Goal: Task Accomplishment & Management: Manage account settings

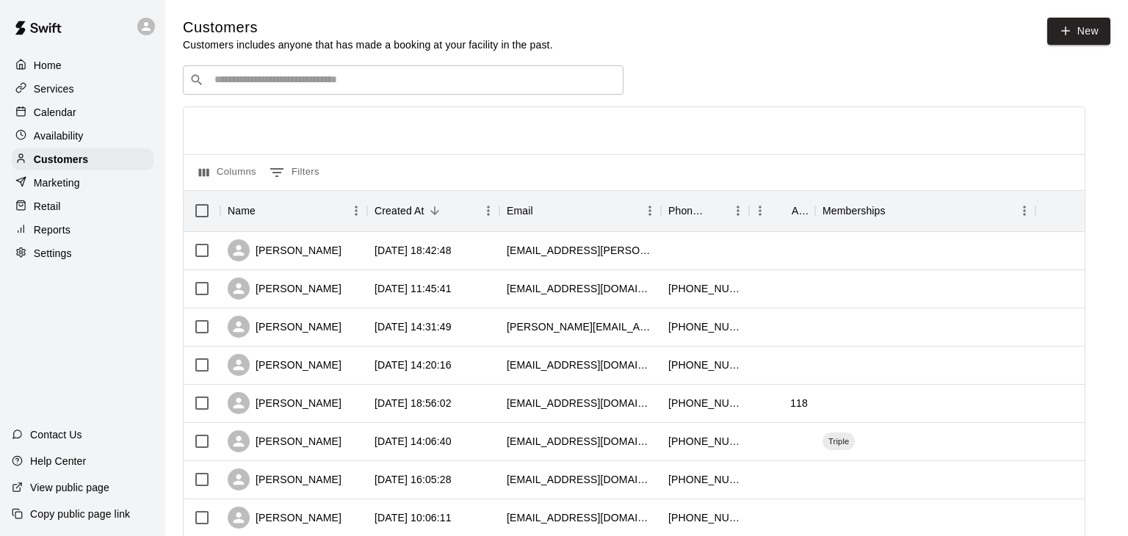
click at [65, 106] on p "Calendar" at bounding box center [55, 112] width 43 height 15
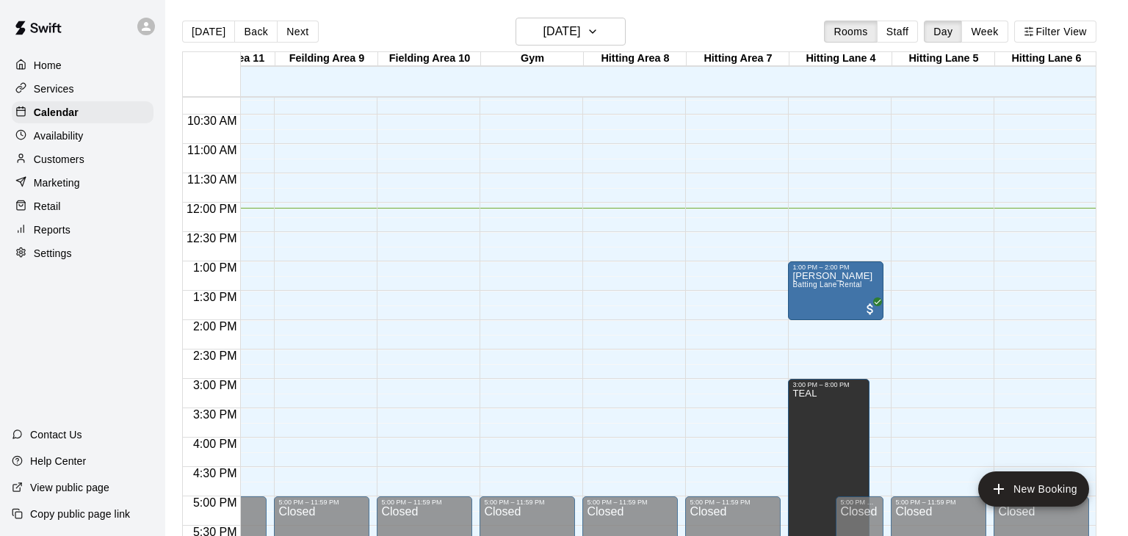
scroll to position [602, 378]
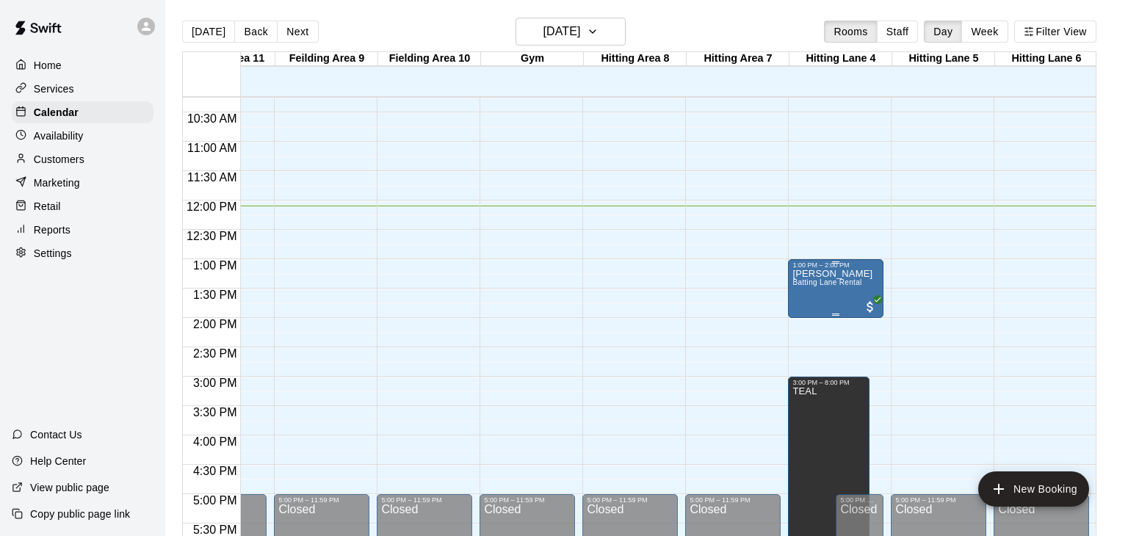
click at [814, 293] on div "[PERSON_NAME] Batting Lane Rental" at bounding box center [833, 537] width 80 height 536
drag, startPoint x: 845, startPoint y: 275, endPoint x: 839, endPoint y: 206, distance: 69.3
click at [840, 207] on div at bounding box center [564, 268] width 1128 height 536
drag, startPoint x: 838, startPoint y: 203, endPoint x: 837, endPoint y: 225, distance: 21.3
click at [837, 225] on div "12:00 AM – 10:00 AM Closed 1:00 PM – 2:00 PM [PERSON_NAME][GEOGRAPHIC_DATA] Ren…" at bounding box center [835, 200] width 95 height 1410
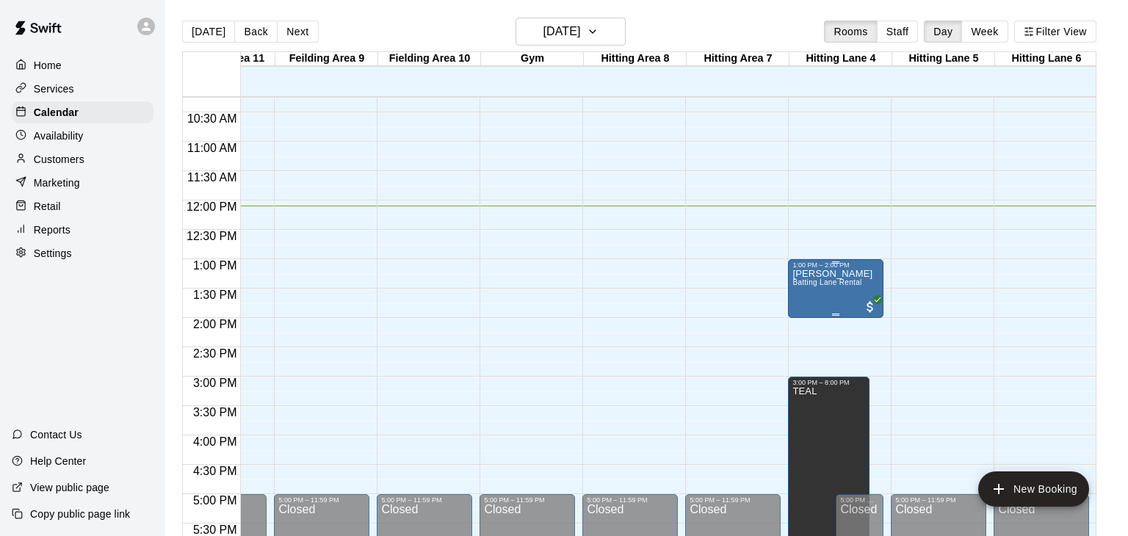
click at [821, 288] on div "[PERSON_NAME] Batting Lane Rental" at bounding box center [833, 537] width 80 height 536
click at [809, 284] on icon "edit" at bounding box center [807, 283] width 18 height 18
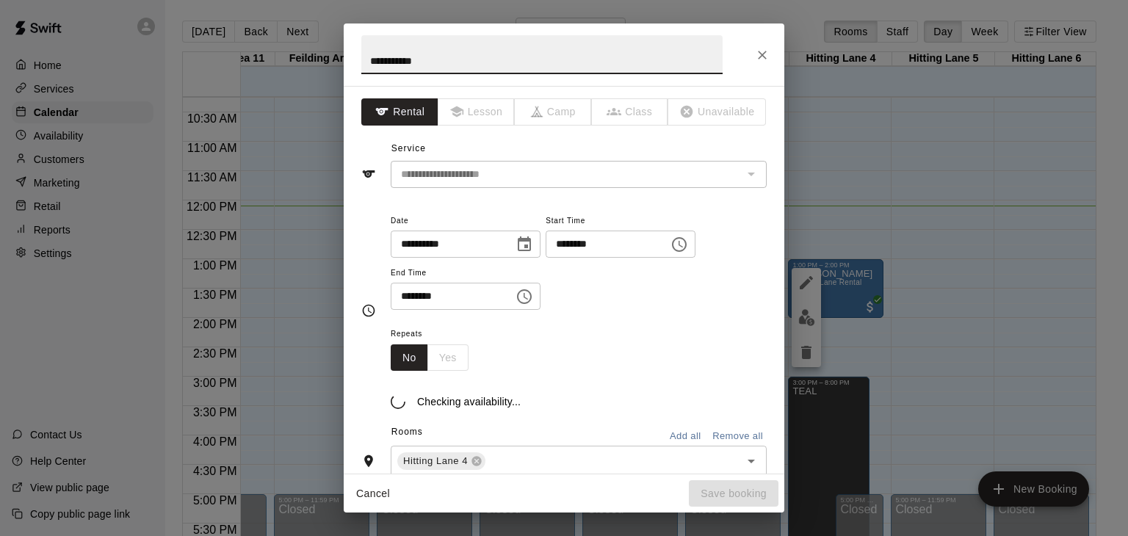
type input "**********"
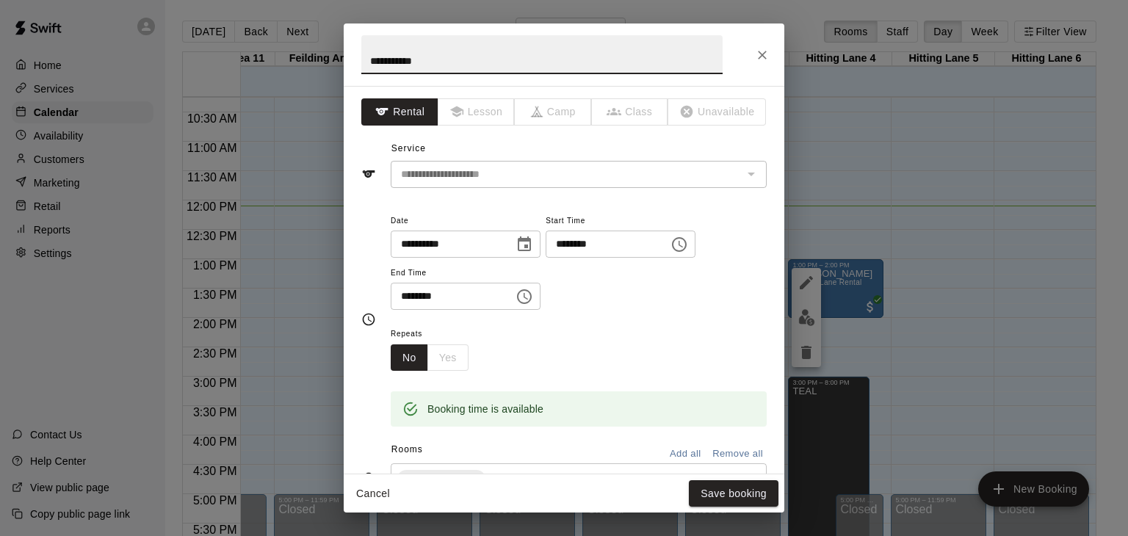
click at [546, 258] on input "********" at bounding box center [602, 244] width 113 height 27
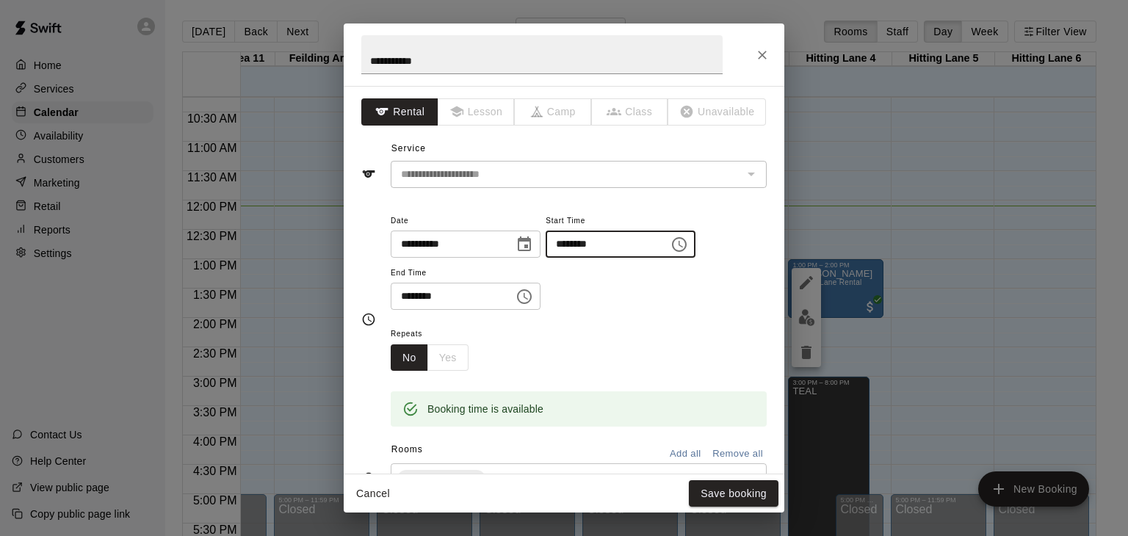
type input "********"
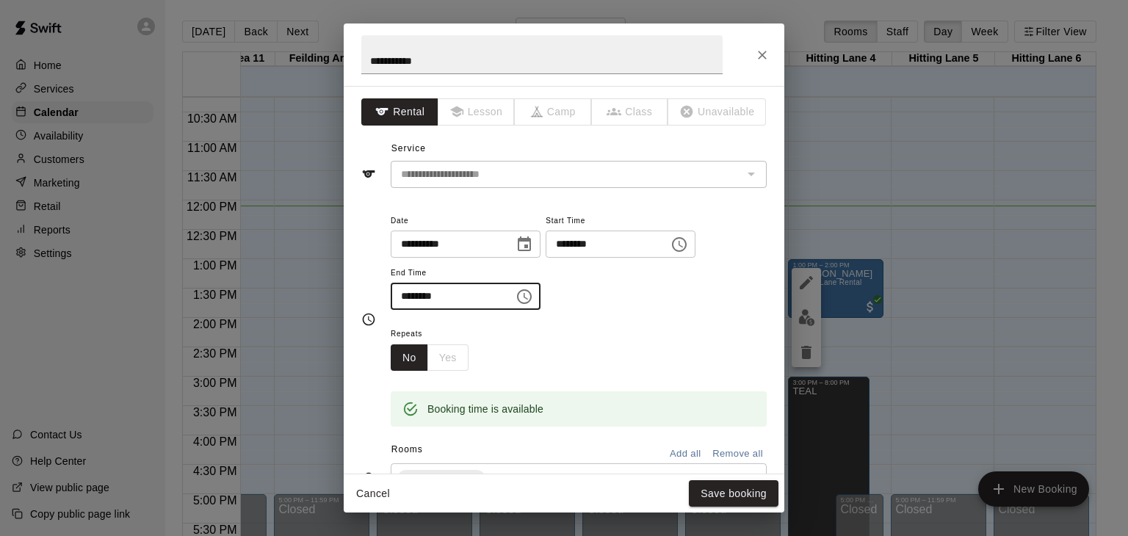
click at [408, 310] on input "********" at bounding box center [447, 296] width 113 height 27
type input "********"
click at [726, 501] on button "Save booking" at bounding box center [734, 493] width 90 height 27
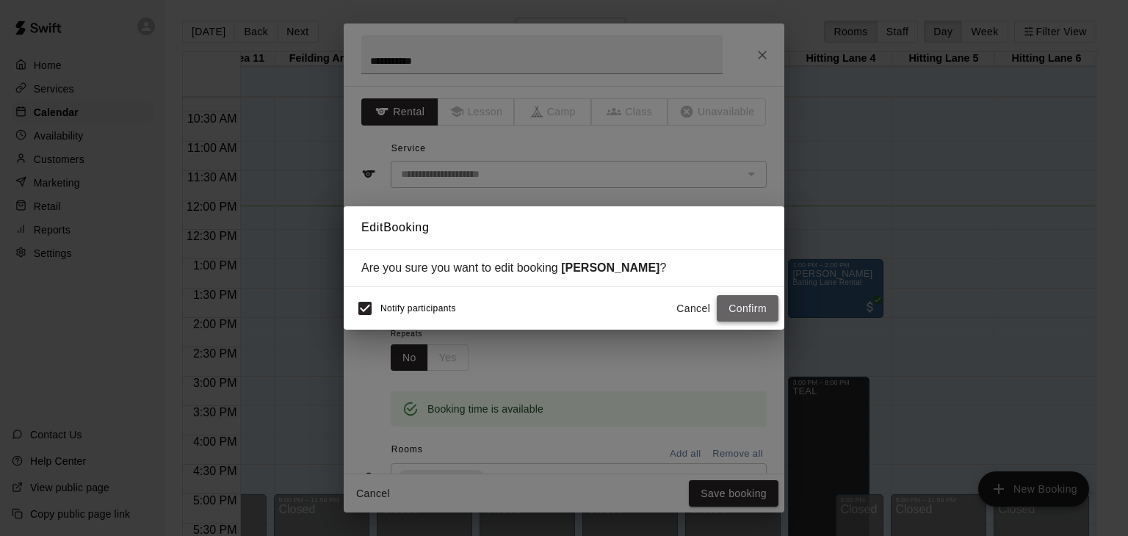
click at [755, 309] on button "Confirm" at bounding box center [748, 308] width 62 height 27
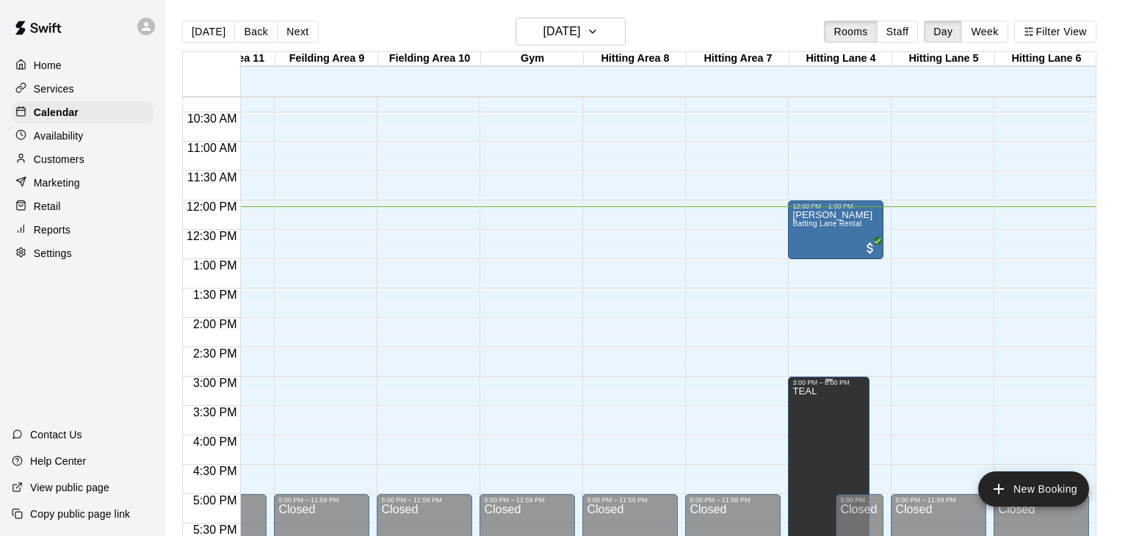
click at [807, 433] on icon "delete" at bounding box center [806, 435] width 10 height 13
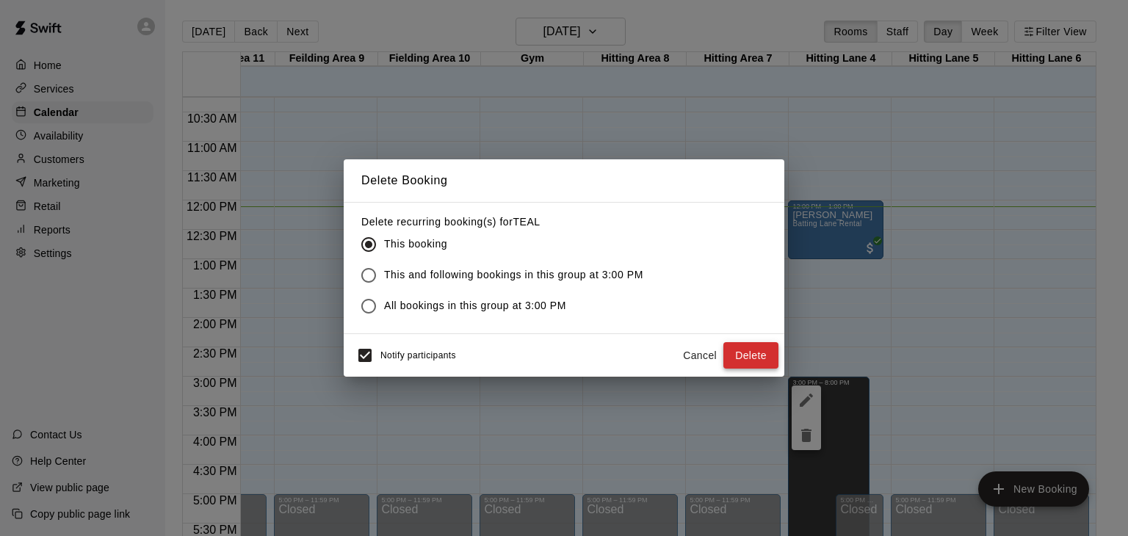
click at [760, 359] on button "Delete" at bounding box center [751, 355] width 55 height 27
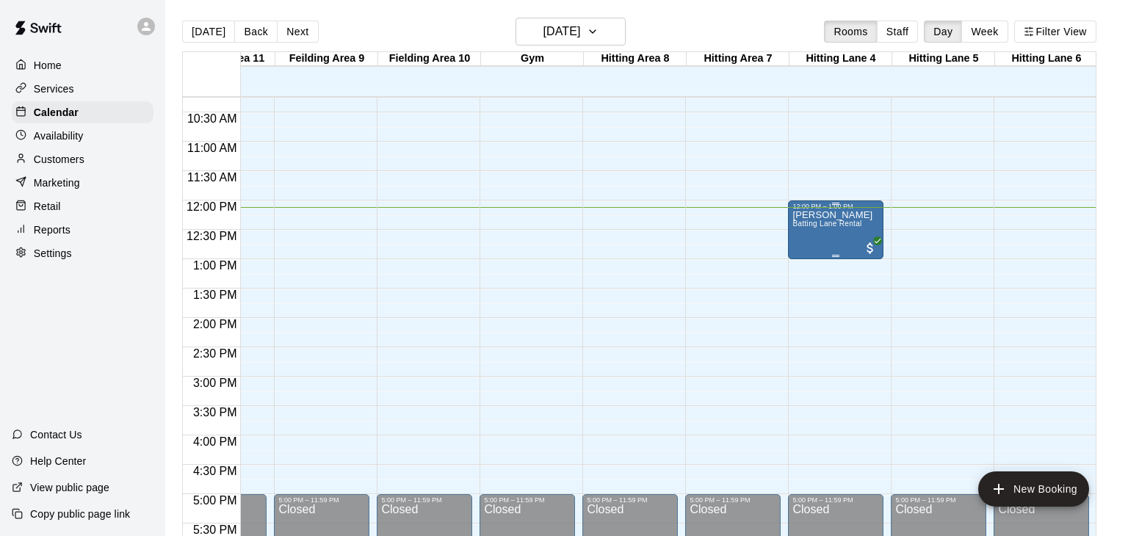
click at [821, 245] on div "[PERSON_NAME] Batting Lane Rental" at bounding box center [833, 478] width 80 height 536
click at [811, 259] on img "edit" at bounding box center [806, 258] width 17 height 17
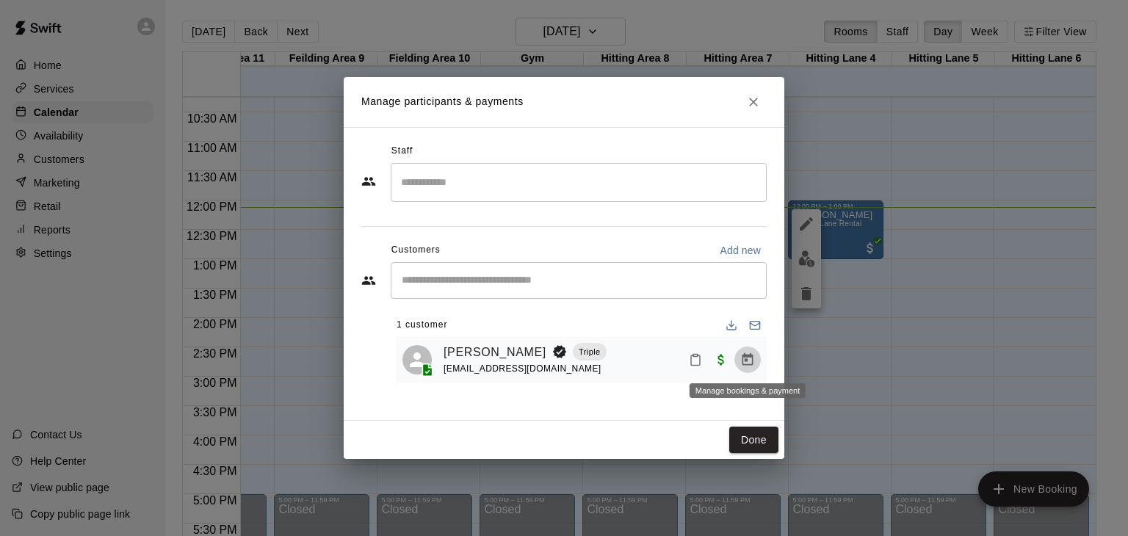
click at [745, 364] on icon "Manage bookings & payment" at bounding box center [748, 359] width 11 height 12
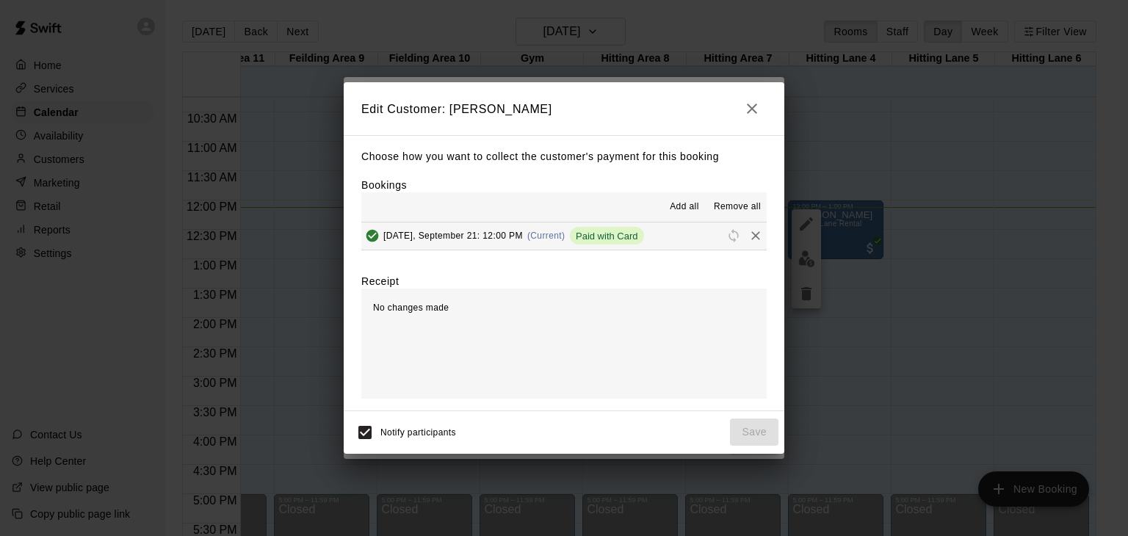
click at [721, 212] on span "Remove all" at bounding box center [737, 207] width 47 height 15
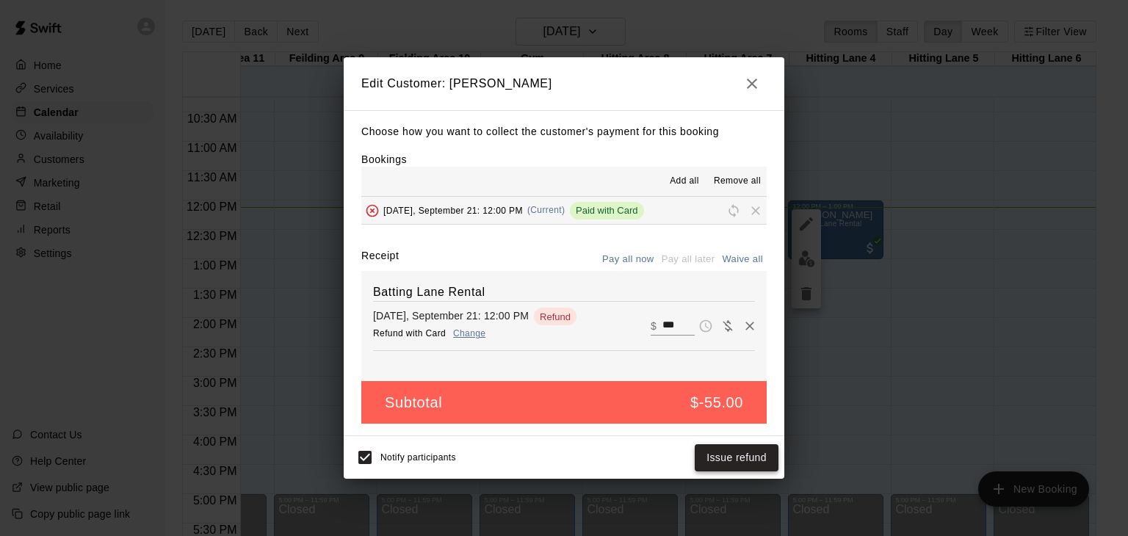
click at [740, 466] on button "Issue refund" at bounding box center [737, 457] width 84 height 27
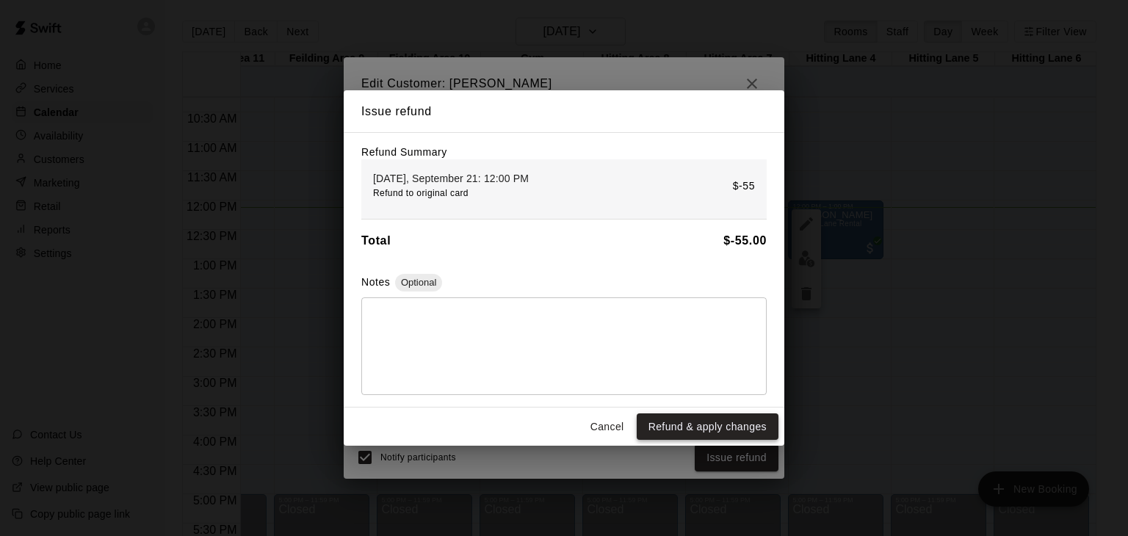
click at [726, 436] on button "Refund & apply changes" at bounding box center [708, 427] width 142 height 27
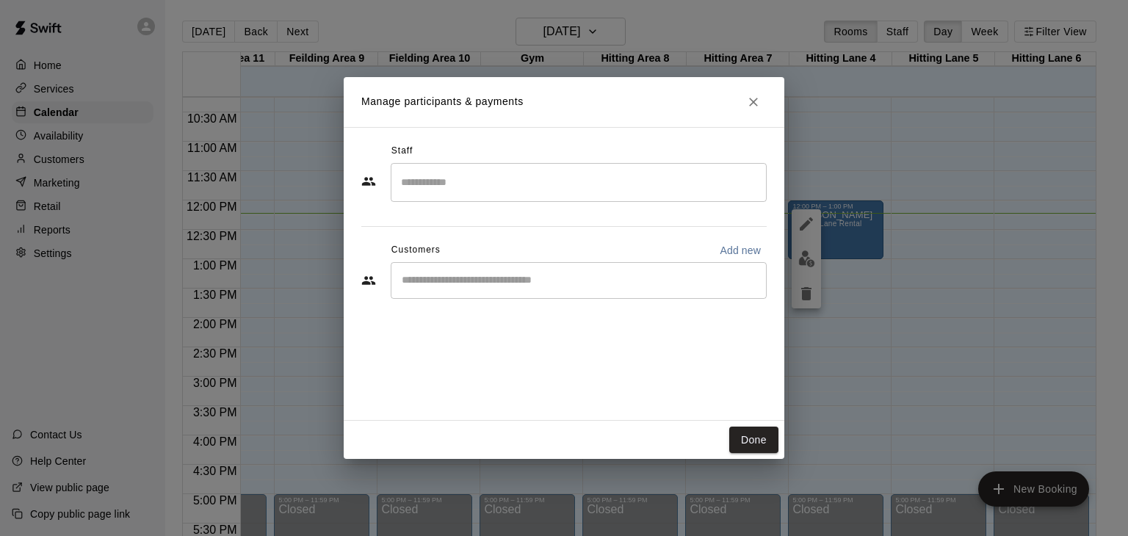
click at [720, 438] on div "Done" at bounding box center [564, 440] width 441 height 39
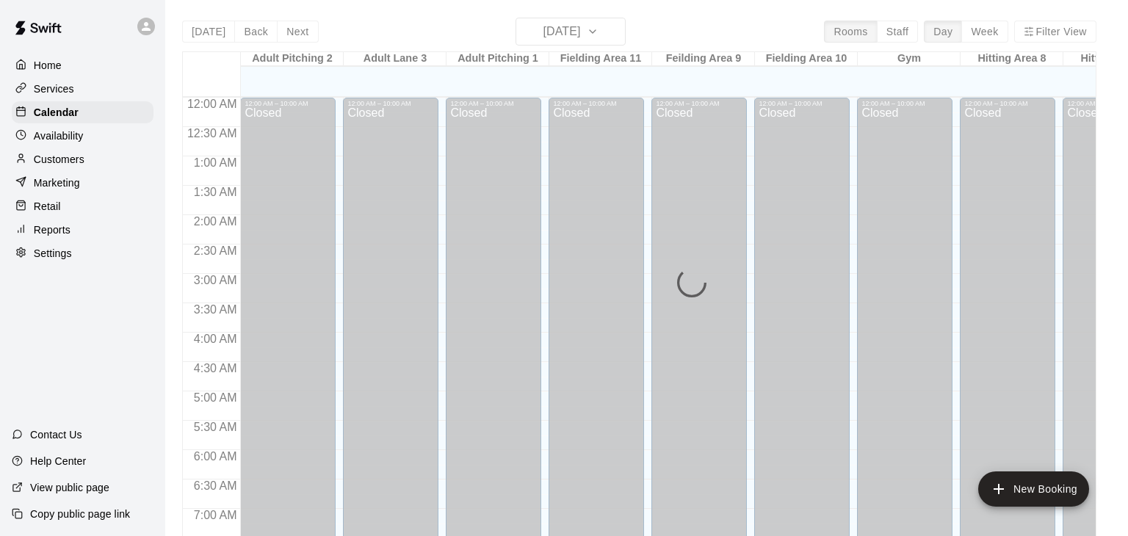
scroll to position [734, 0]
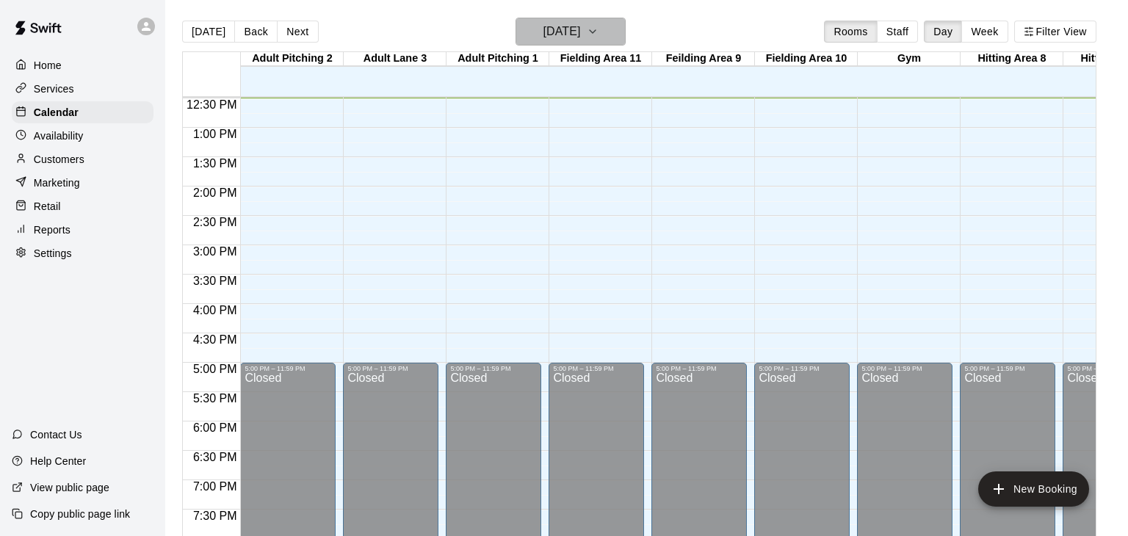
click at [599, 31] on icon "button" at bounding box center [593, 32] width 12 height 18
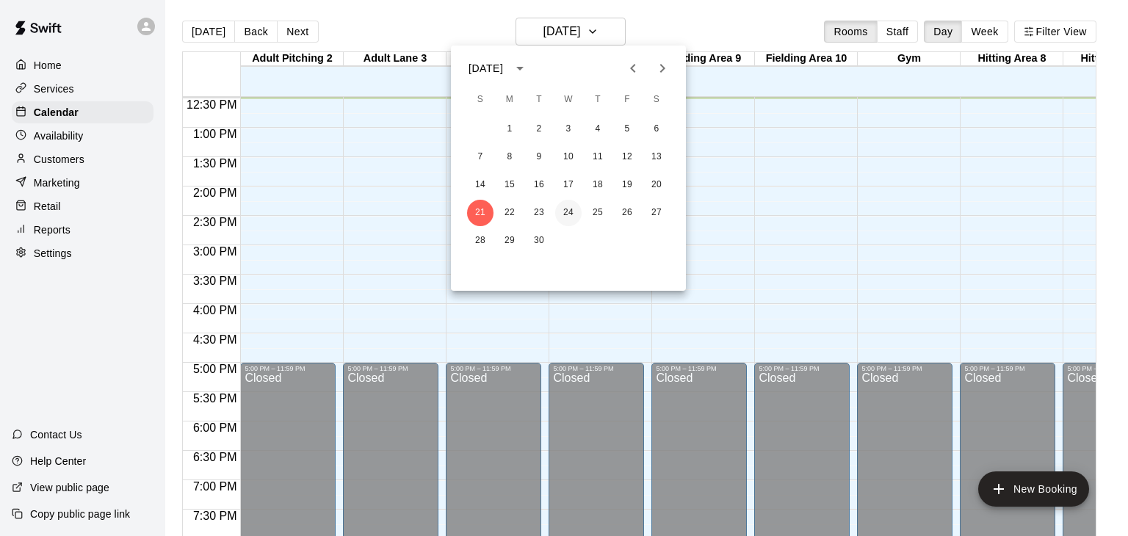
click at [570, 214] on button "24" at bounding box center [568, 213] width 26 height 26
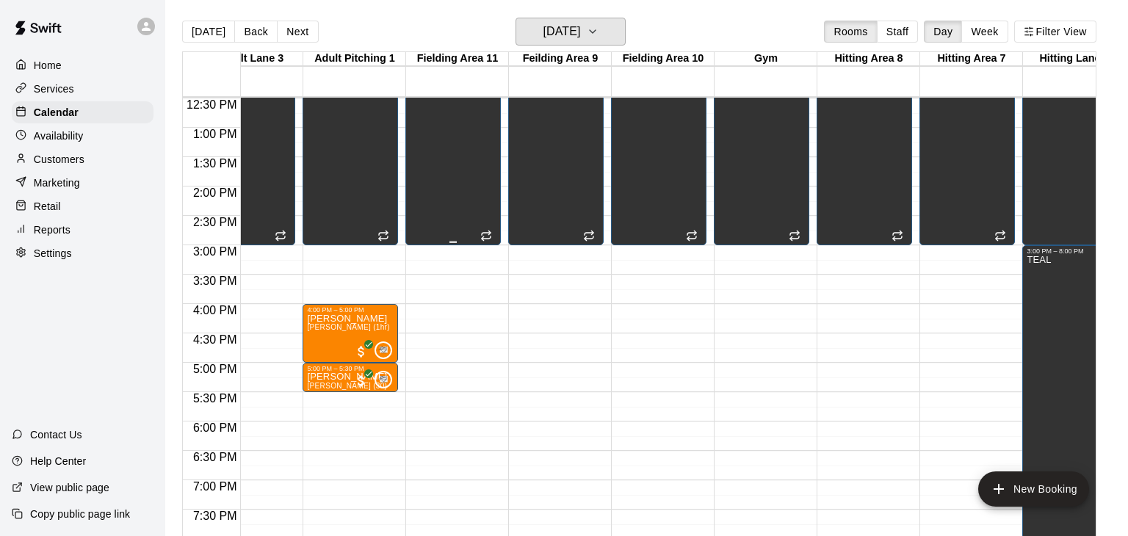
scroll to position [0, 377]
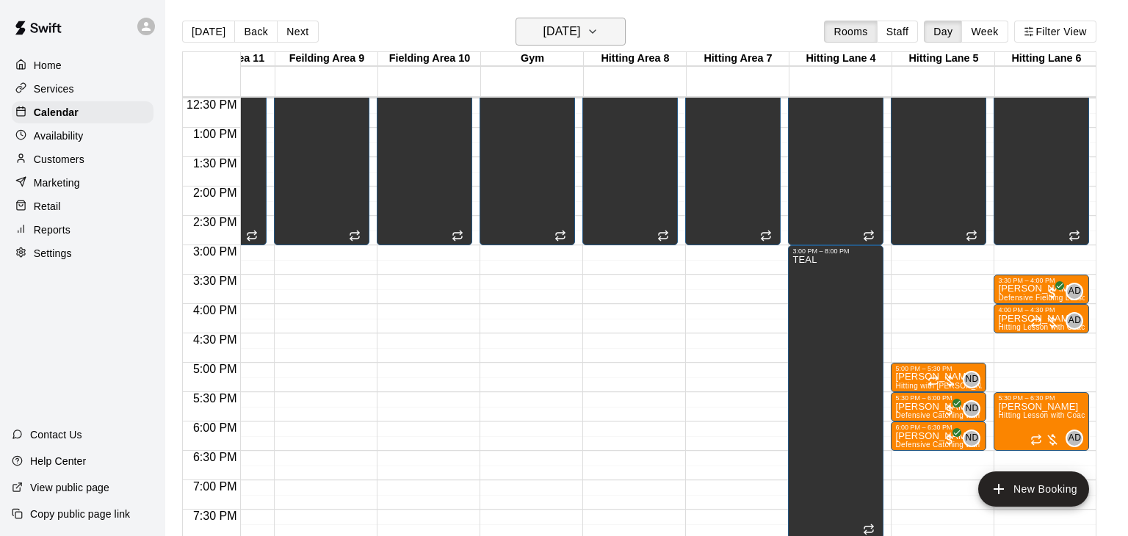
click at [599, 29] on icon "button" at bounding box center [593, 32] width 12 height 18
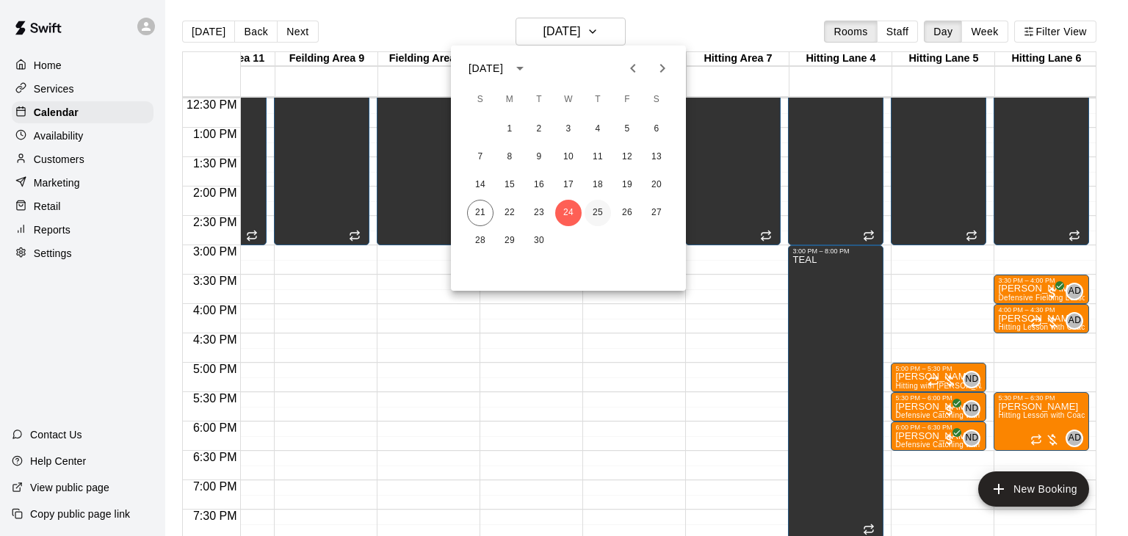
click at [599, 214] on button "25" at bounding box center [598, 213] width 26 height 26
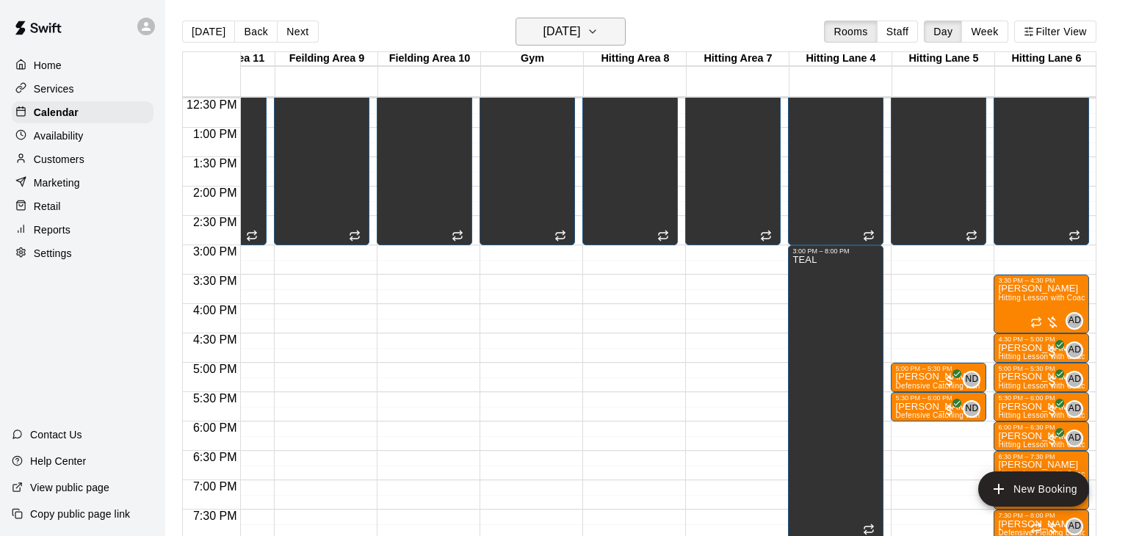
click at [599, 35] on icon "button" at bounding box center [593, 32] width 12 height 18
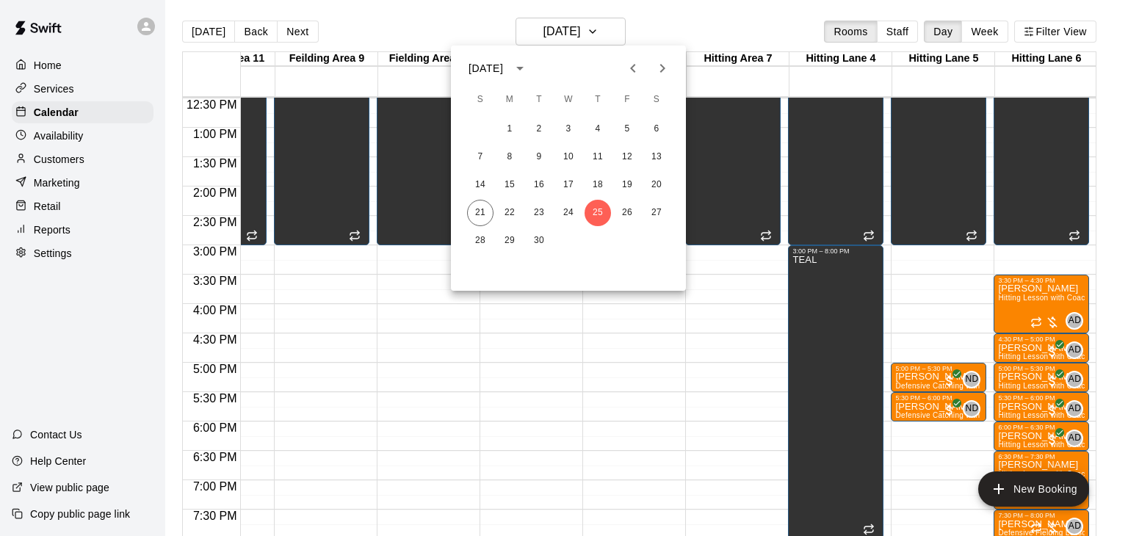
click at [660, 72] on icon "Next month" at bounding box center [663, 68] width 18 height 18
click at [571, 127] on button "1" at bounding box center [568, 129] width 26 height 26
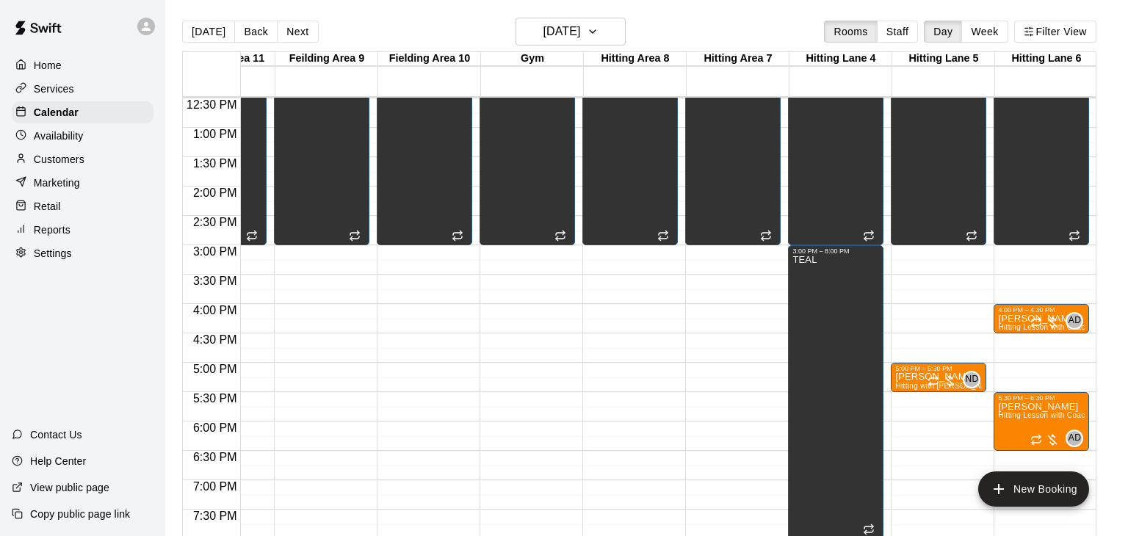
drag, startPoint x: 1026, startPoint y: 274, endPoint x: 1028, endPoint y: 288, distance: 14.0
click at [1028, 288] on div "12:00 AM – 12:00 PM Closed 12:00 PM – 3:00 PM Unavailable Gym, Hitting Area 7, …" at bounding box center [1041, 69] width 95 height 1410
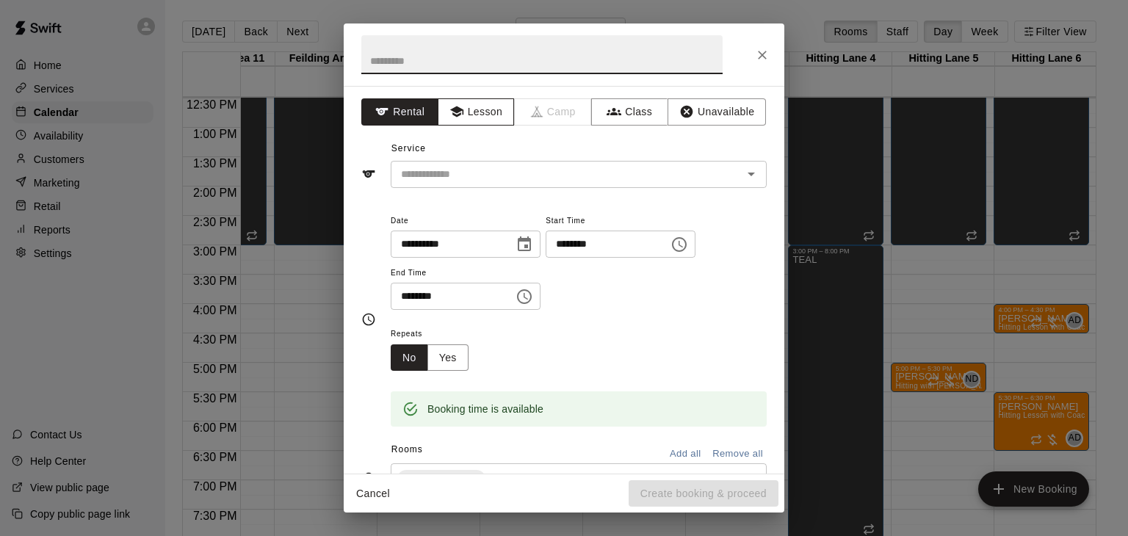
click at [494, 116] on button "Lesson" at bounding box center [476, 111] width 77 height 27
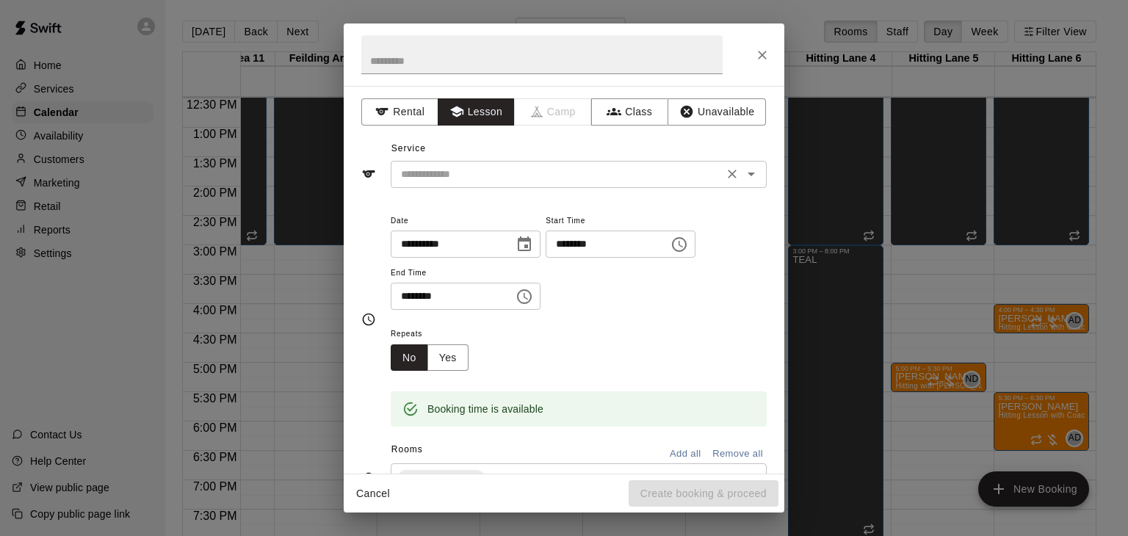
click at [482, 172] on input "text" at bounding box center [557, 174] width 324 height 18
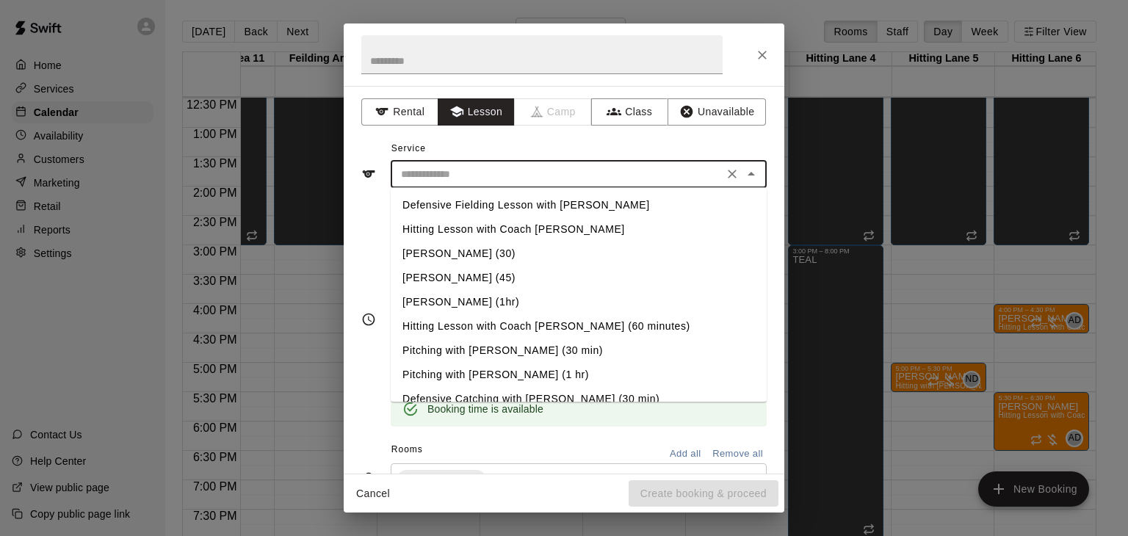
click at [512, 210] on li "Defensive Fielding Lesson with Anthony" at bounding box center [579, 205] width 376 height 24
type input "**********"
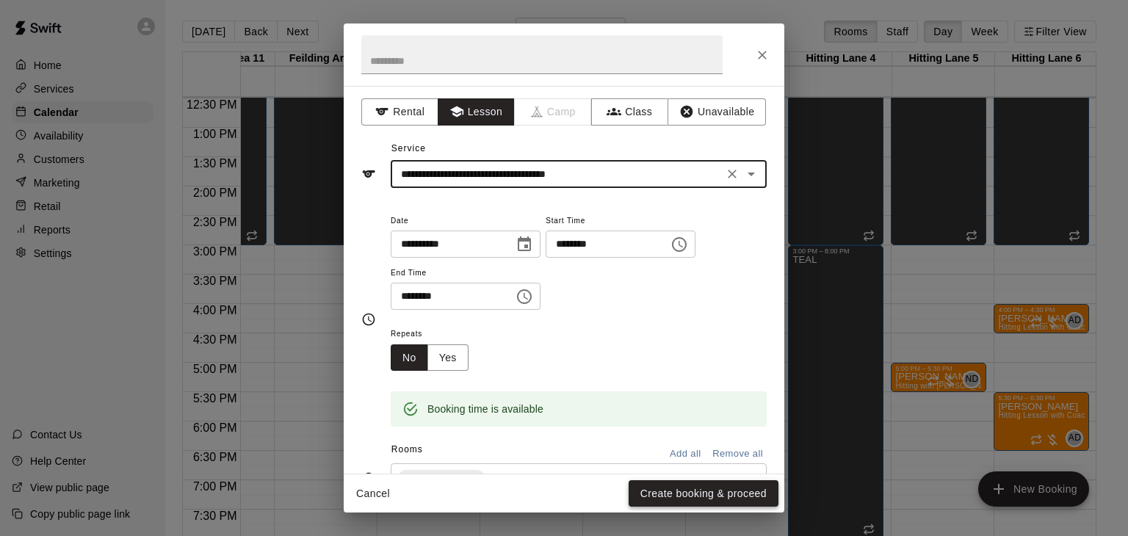
click at [695, 497] on button "Create booking & proceed" at bounding box center [704, 493] width 150 height 27
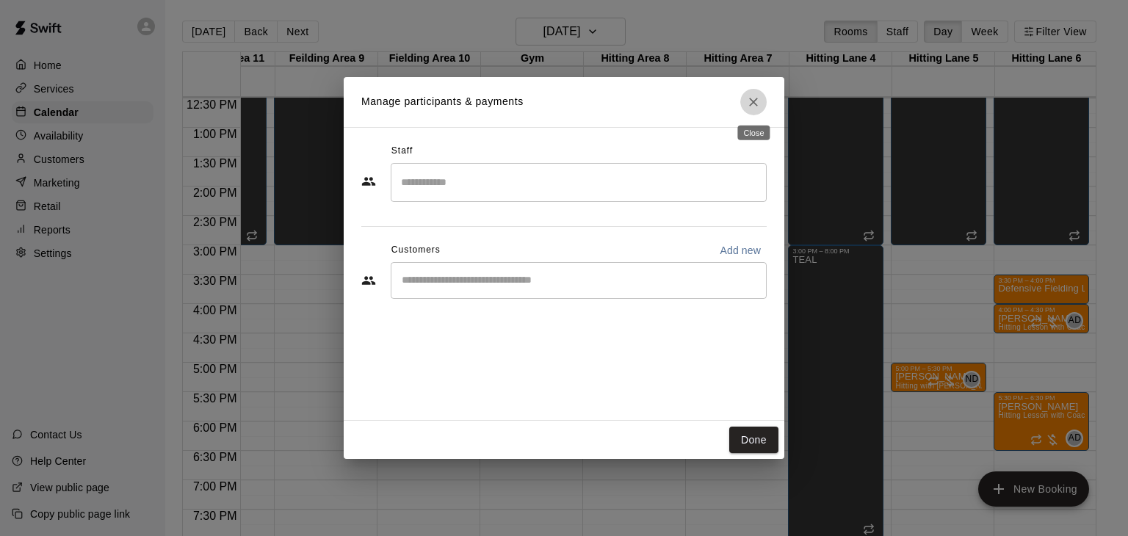
click at [753, 100] on icon "Close" at bounding box center [753, 102] width 15 height 15
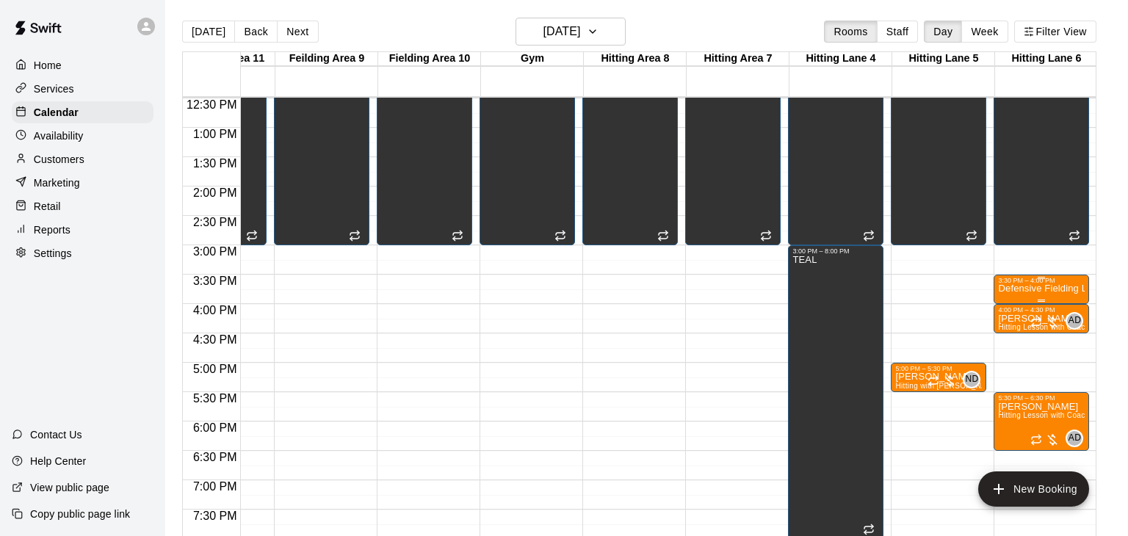
click at [1011, 295] on icon "edit" at bounding box center [1012, 298] width 18 height 18
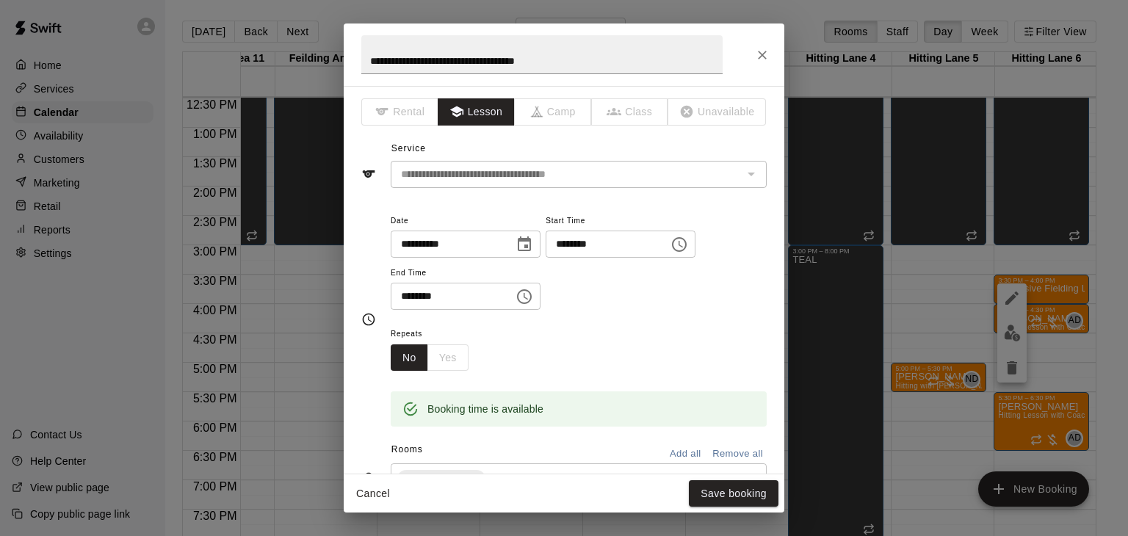
click at [447, 372] on div "No Yes" at bounding box center [430, 357] width 78 height 27
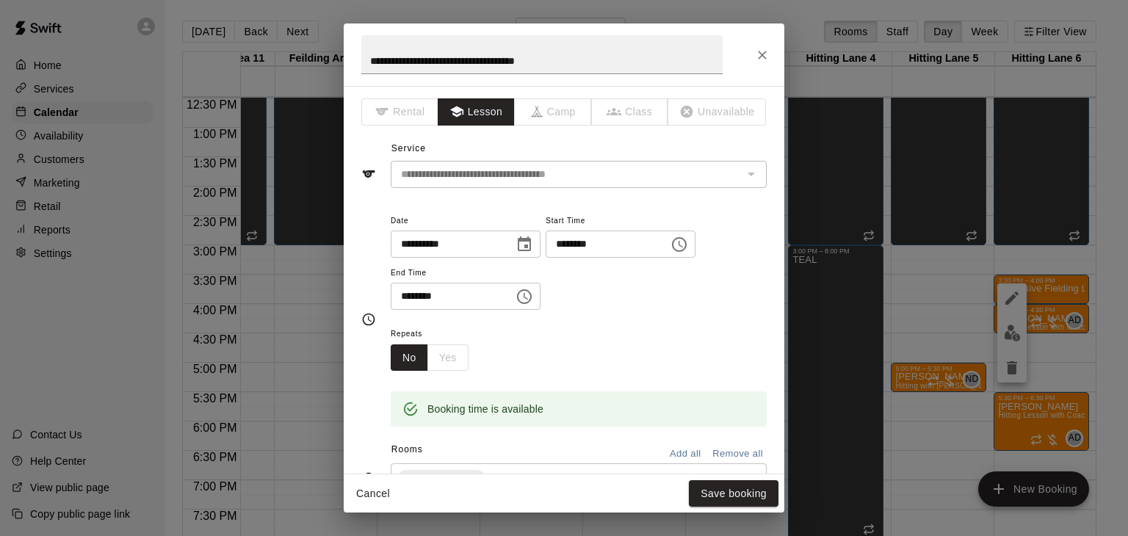
click at [914, 412] on div "**********" at bounding box center [564, 268] width 1128 height 536
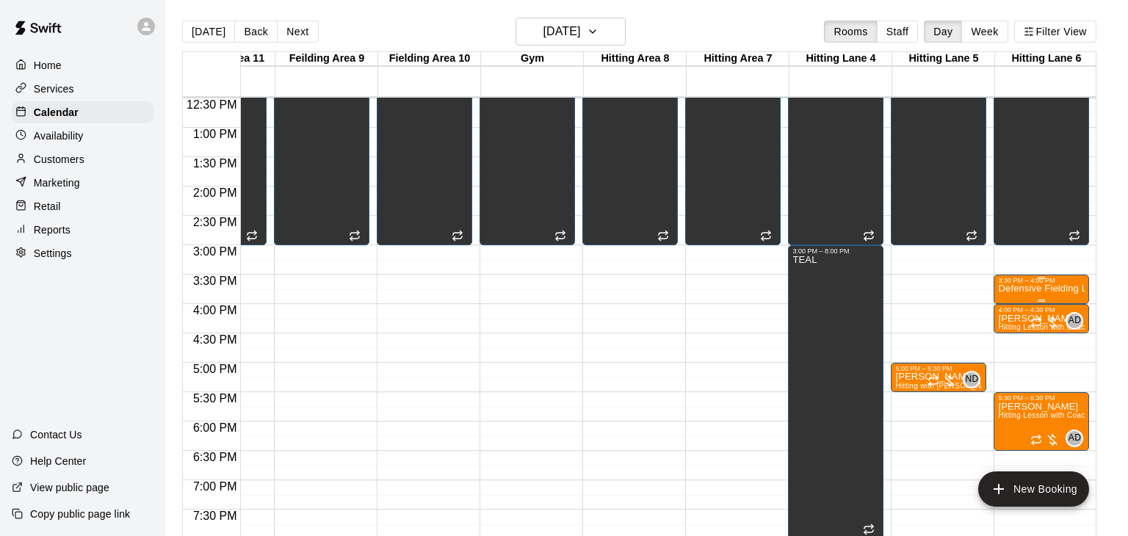
click at [1011, 373] on icon "delete" at bounding box center [1012, 367] width 10 height 13
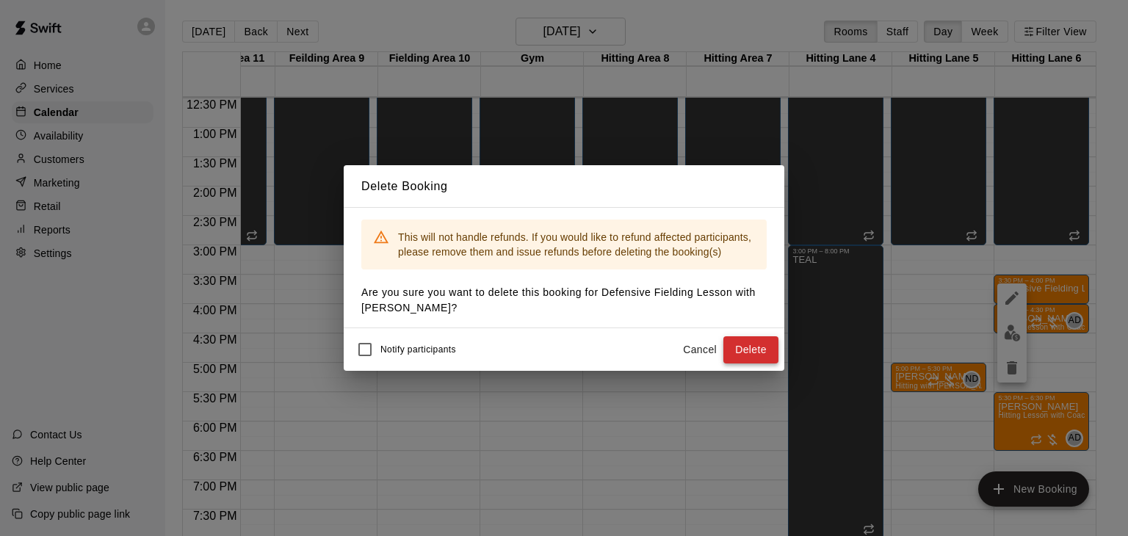
click at [737, 350] on button "Delete" at bounding box center [751, 349] width 55 height 27
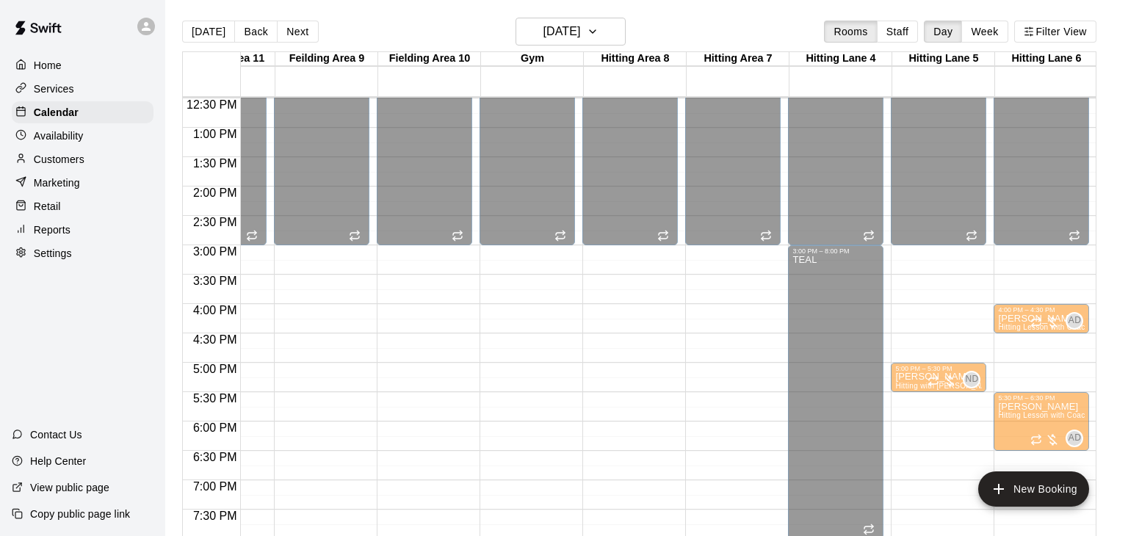
click at [1118, 287] on main "Today Back Next Wednesday Oct 01 Rooms Staff Day Week Filter View Adult Pitchin…" at bounding box center [646, 286] width 951 height 536
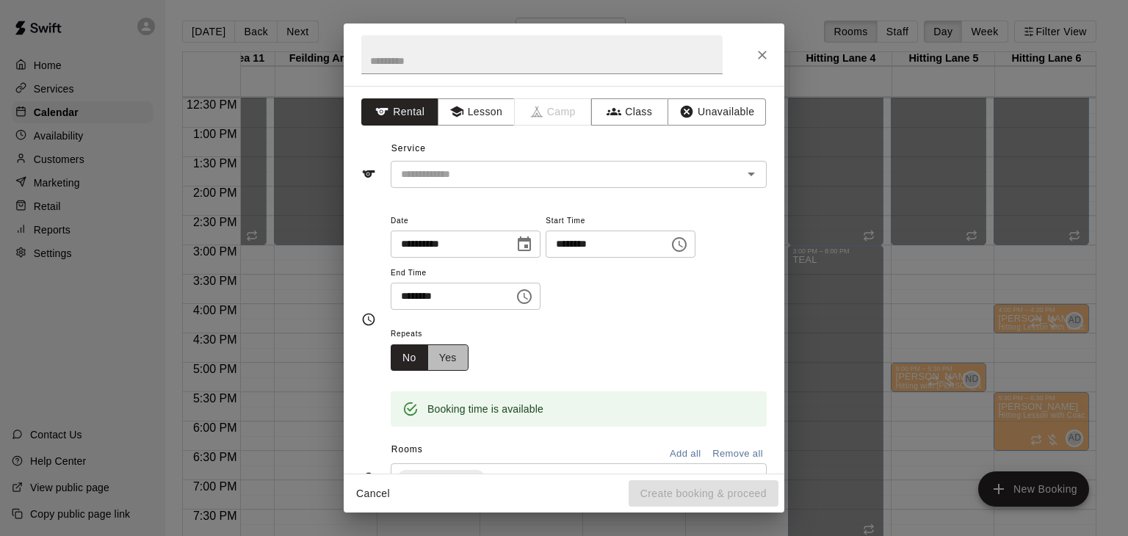
click at [452, 372] on button "Yes" at bounding box center [447, 357] width 41 height 27
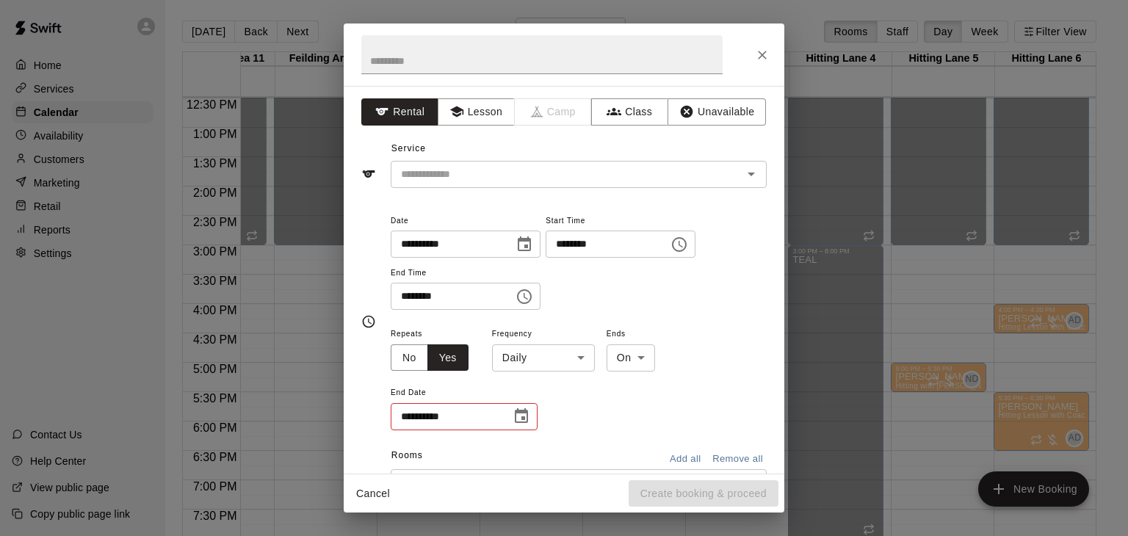
click at [573, 410] on body "Home Services Calendar Availability Customers Marketing Retail Reports Settings…" at bounding box center [564, 280] width 1128 height 560
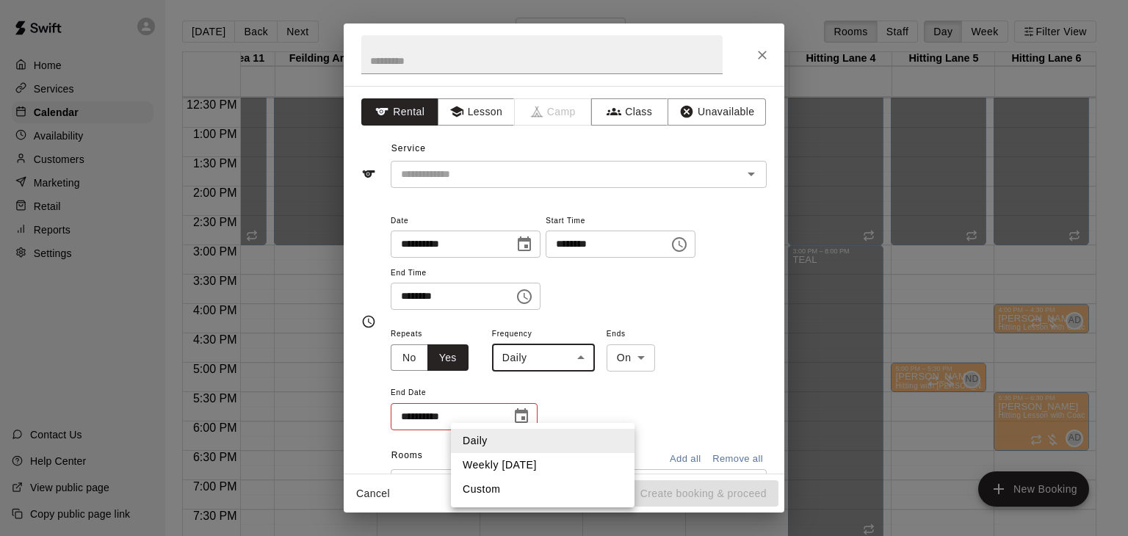
click at [541, 465] on li "Weekly on Wednesday" at bounding box center [543, 465] width 184 height 24
type input "******"
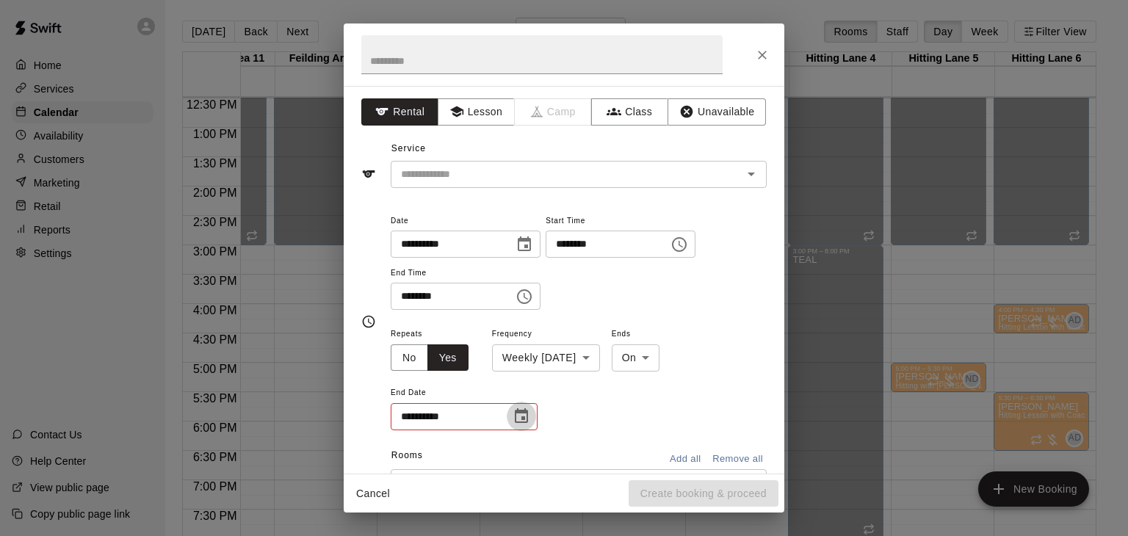
click at [523, 425] on icon "Choose date" at bounding box center [522, 417] width 18 height 18
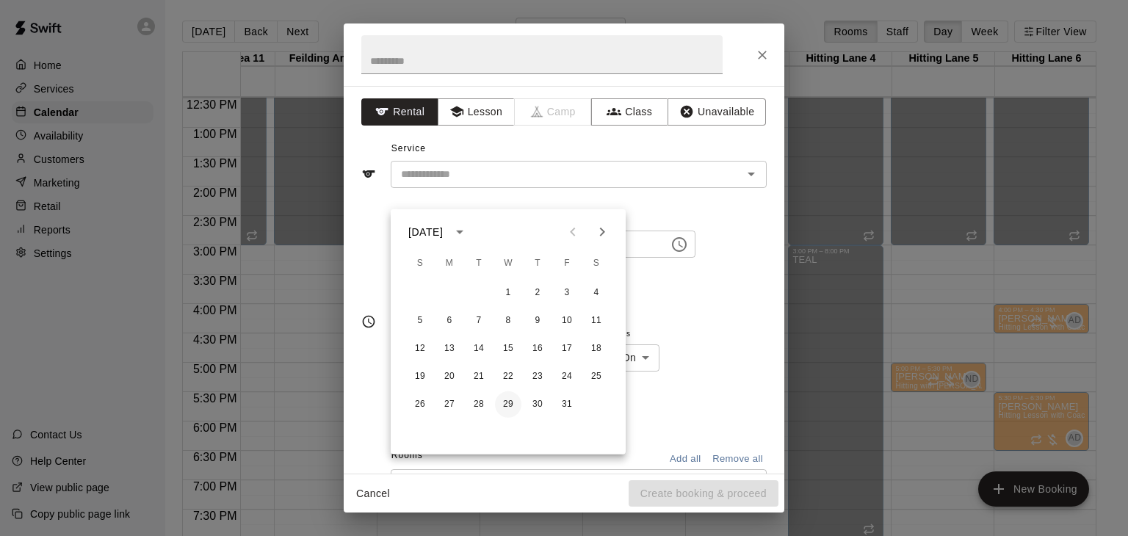
click at [503, 403] on button "29" at bounding box center [508, 405] width 26 height 26
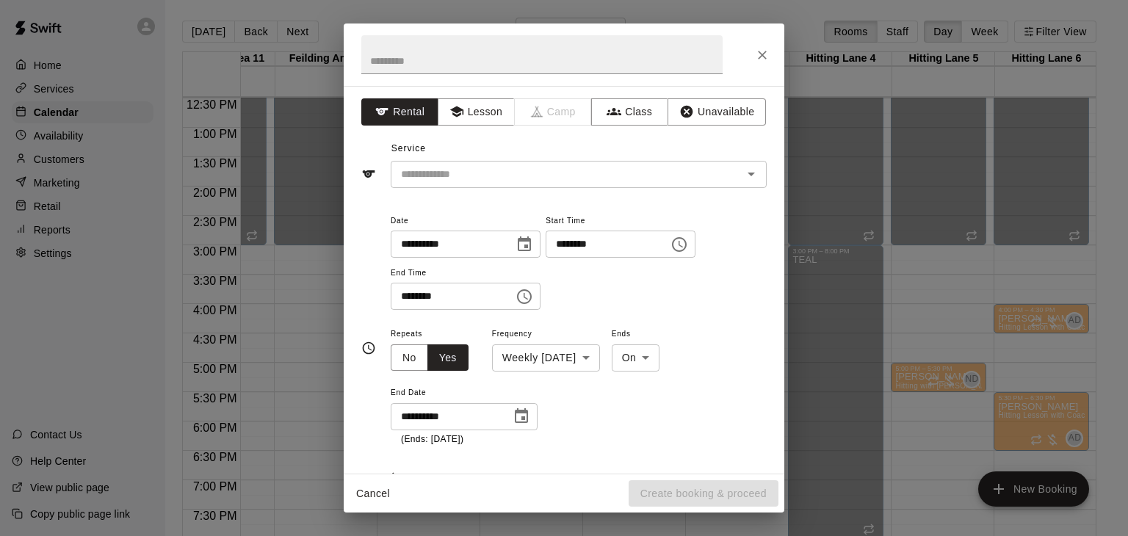
type input "**********"
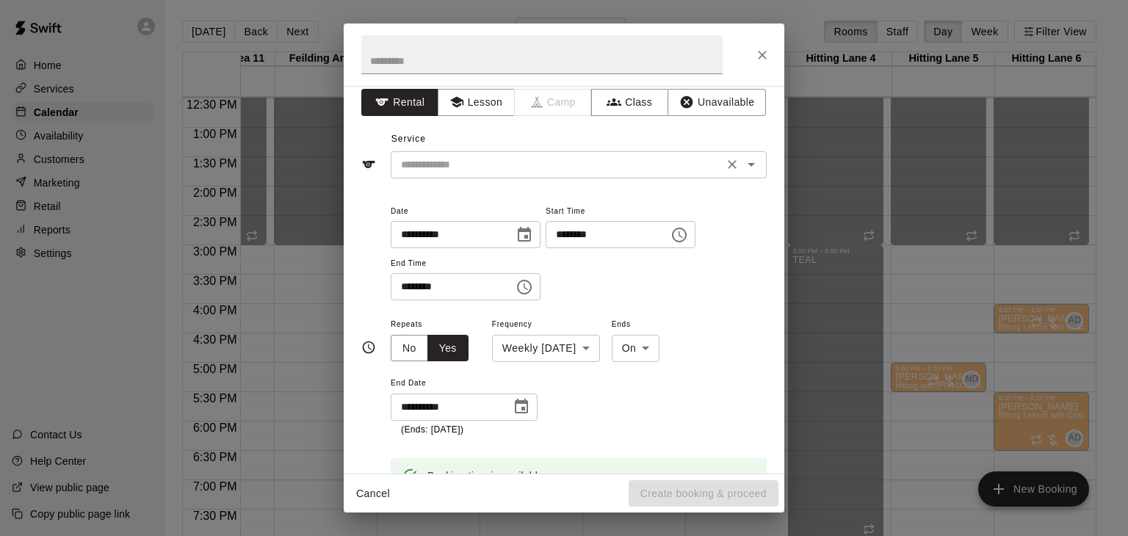
click at [475, 157] on input "text" at bounding box center [557, 165] width 324 height 18
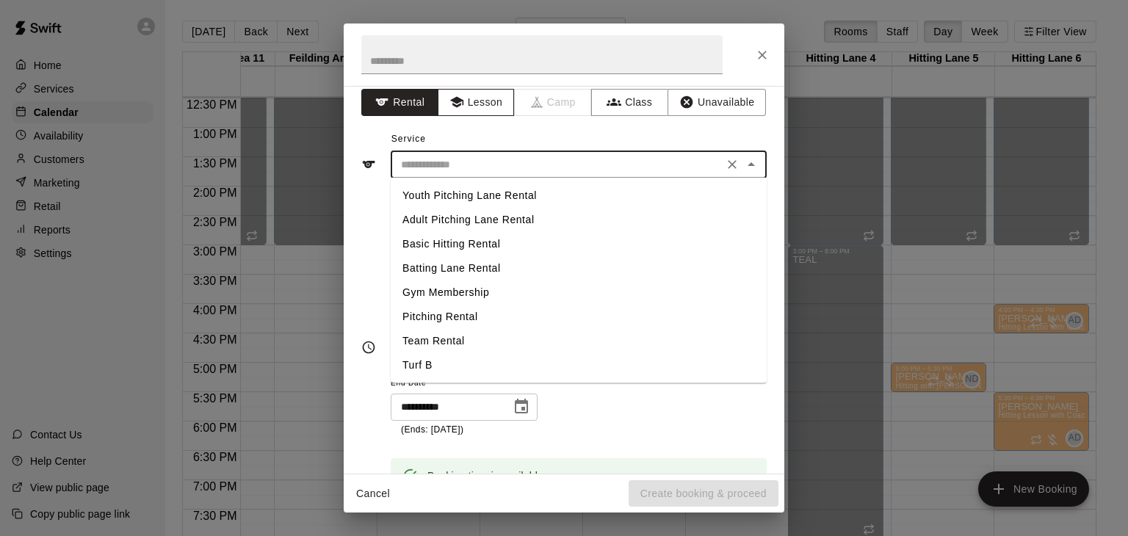
click at [474, 107] on button "Lesson" at bounding box center [476, 102] width 77 height 27
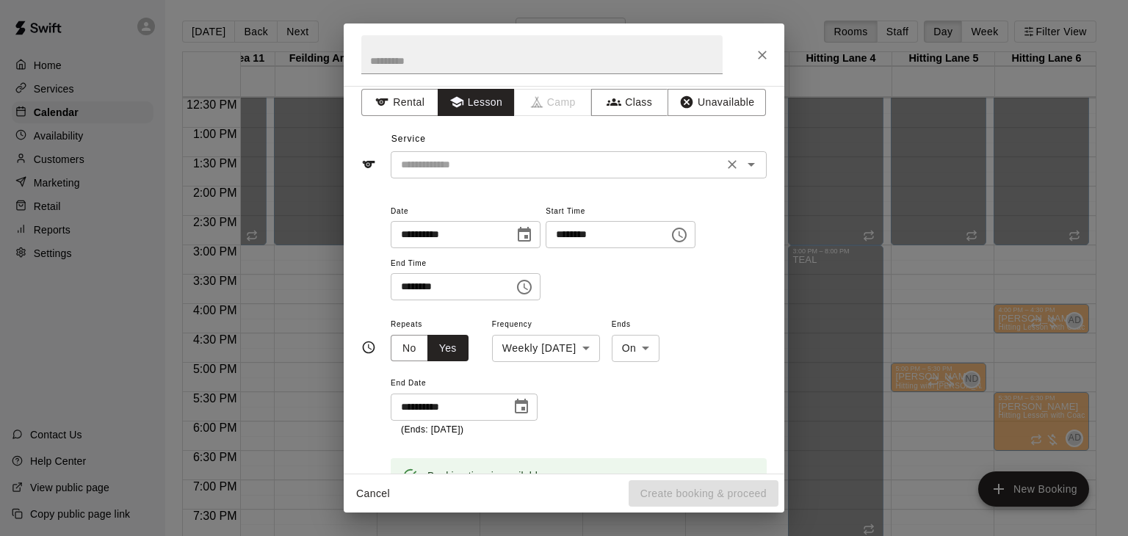
click at [473, 165] on input "text" at bounding box center [557, 165] width 324 height 18
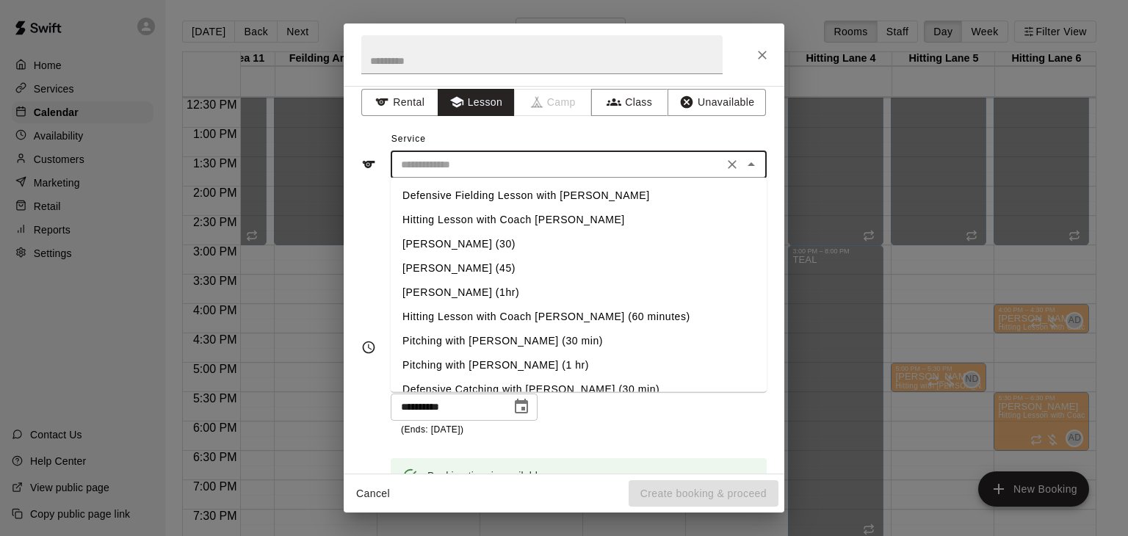
click at [472, 199] on li "Defensive Fielding Lesson with Anthony" at bounding box center [579, 196] width 376 height 24
type input "**********"
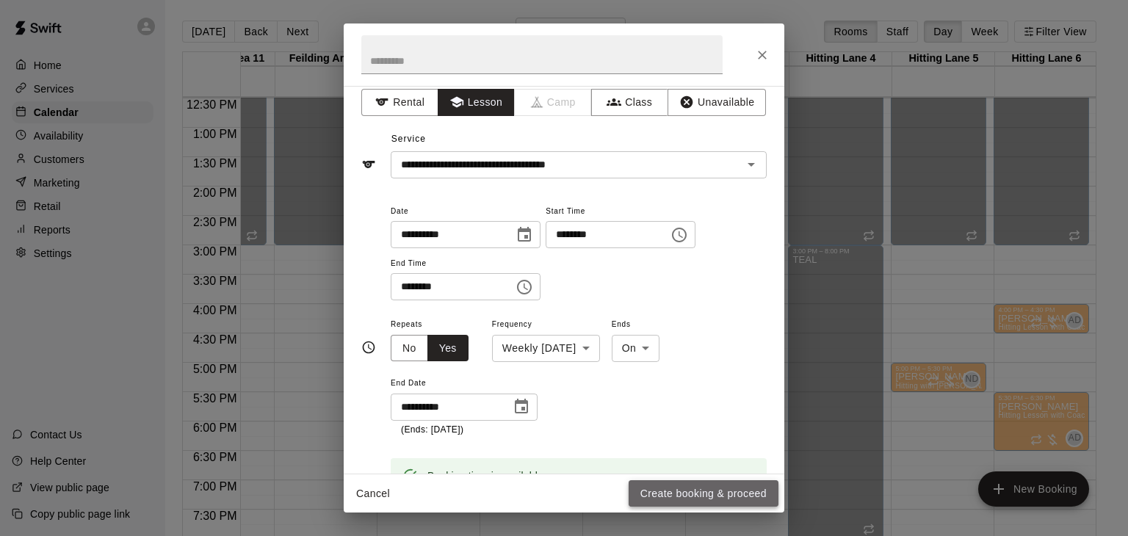
click at [657, 483] on button "Create booking & proceed" at bounding box center [704, 493] width 150 height 27
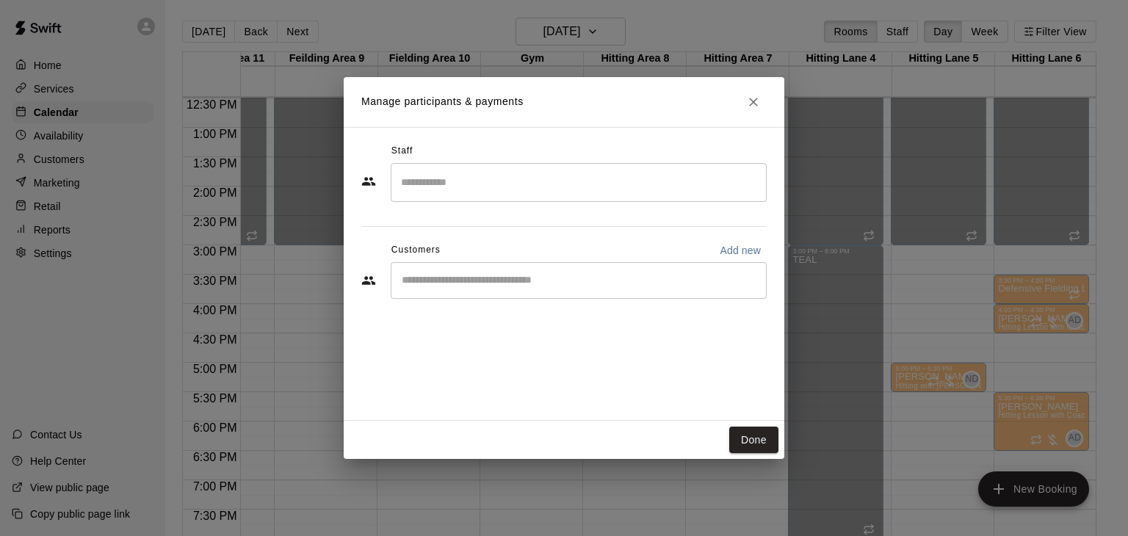
click at [452, 186] on input "Search staff" at bounding box center [578, 183] width 363 height 26
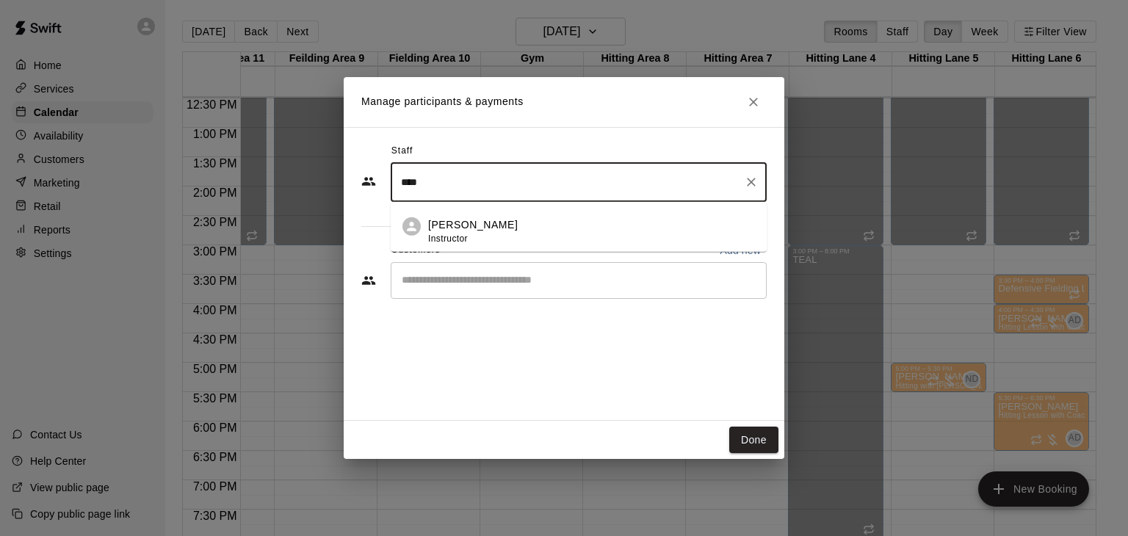
click at [453, 229] on div "Anthony Dionisio Instructor" at bounding box center [473, 231] width 90 height 29
type input "****"
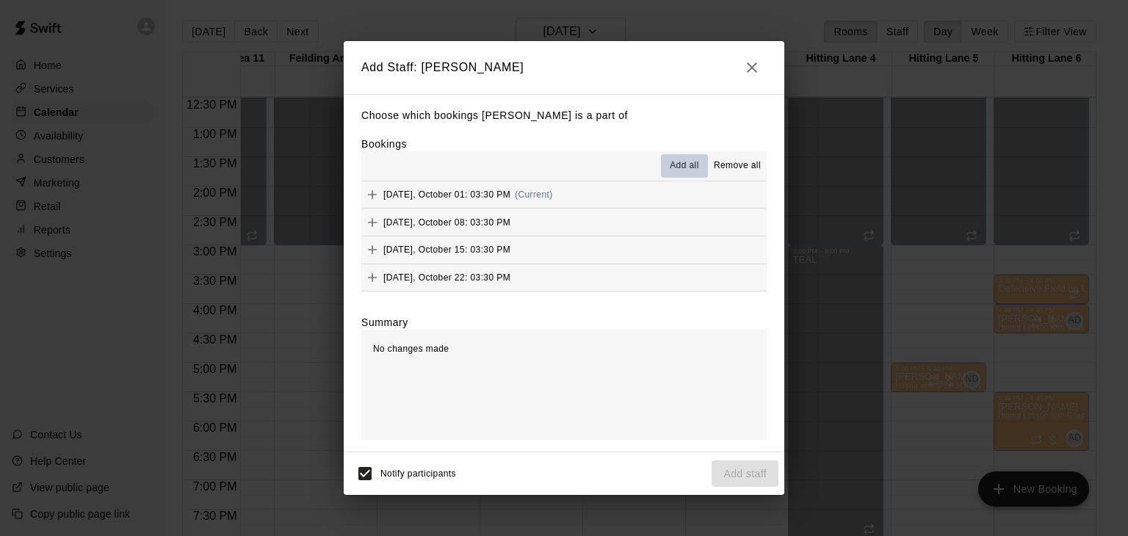
click at [676, 170] on span "Add all" at bounding box center [684, 166] width 29 height 15
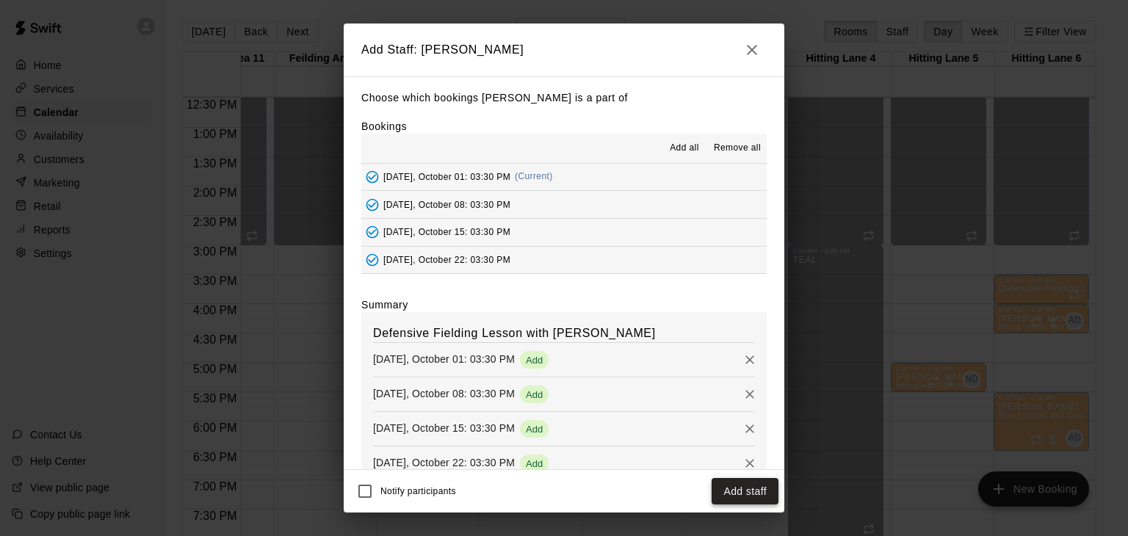
click at [748, 494] on button "Add staff" at bounding box center [745, 491] width 67 height 27
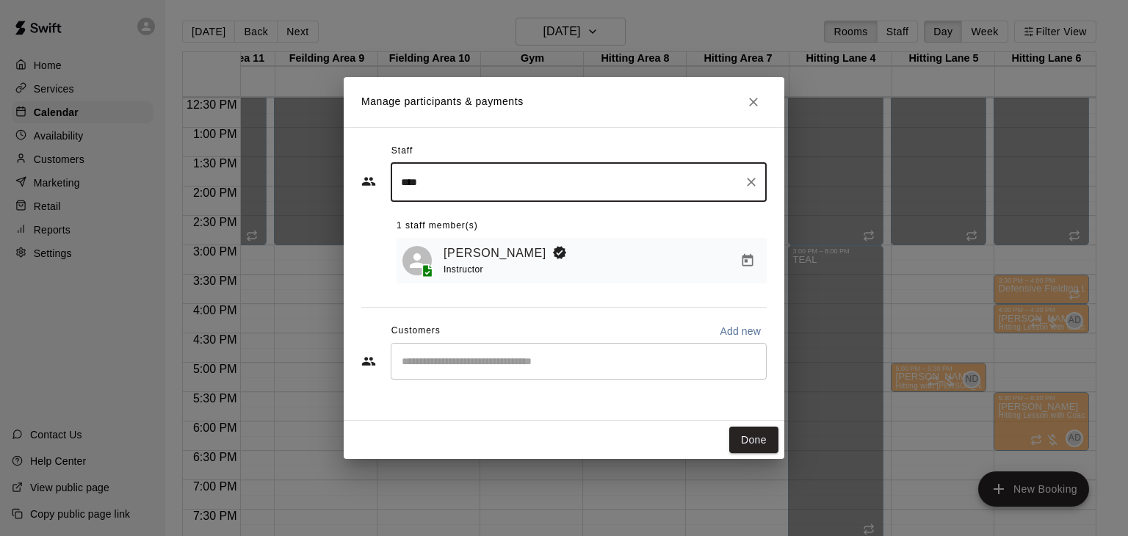
click at [499, 369] on div "​" at bounding box center [579, 361] width 376 height 37
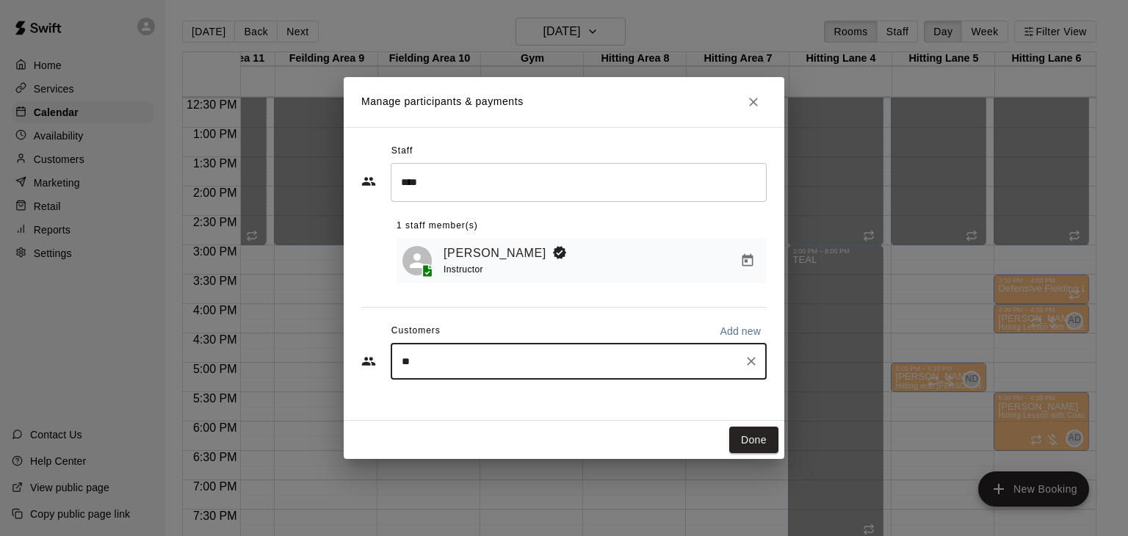
type input "***"
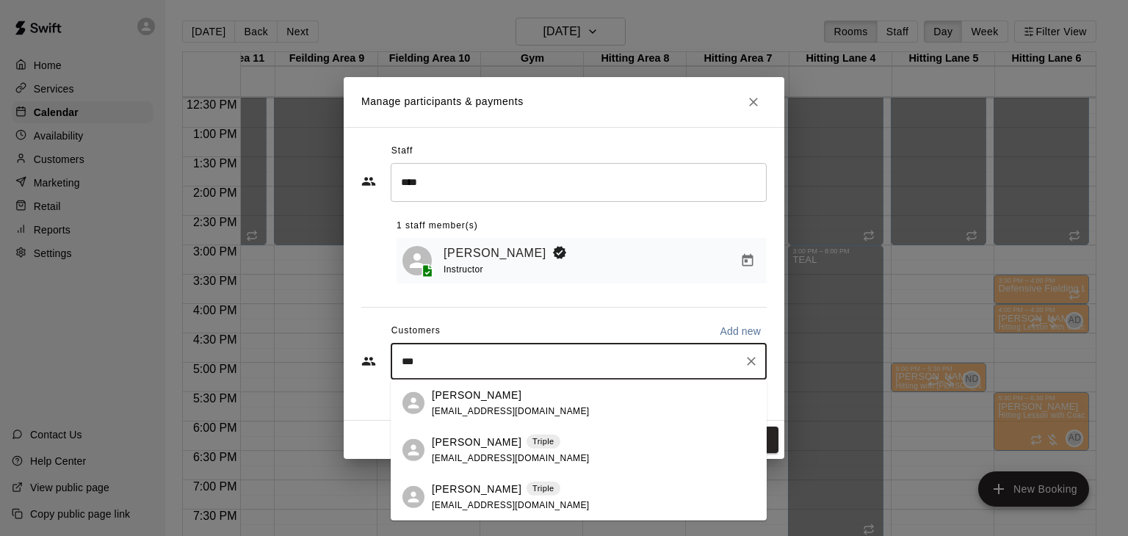
click at [475, 488] on p "Eli Harding" at bounding box center [477, 488] width 90 height 15
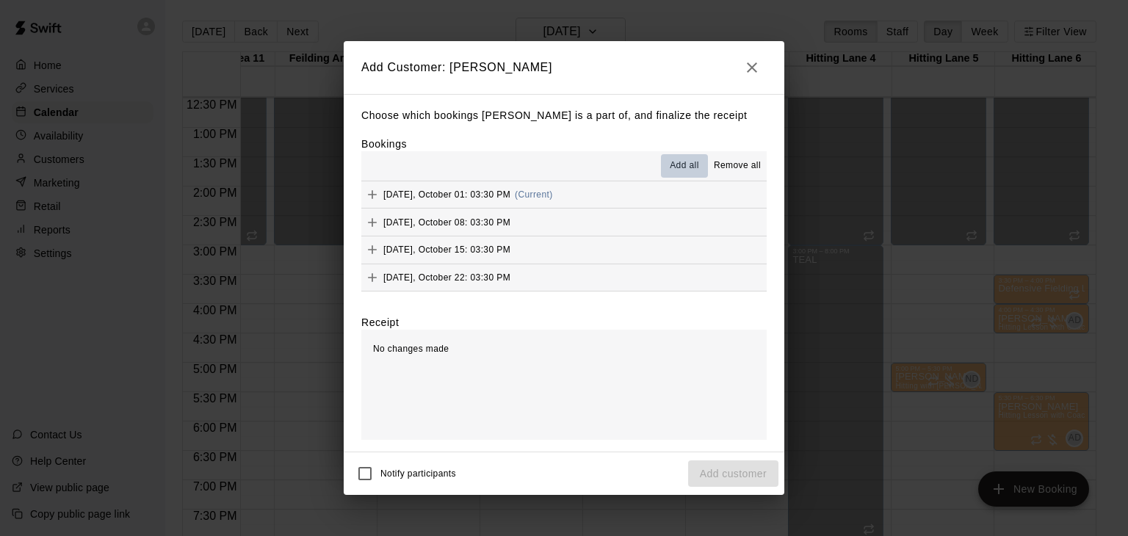
click at [699, 170] on span "Add all" at bounding box center [684, 166] width 29 height 15
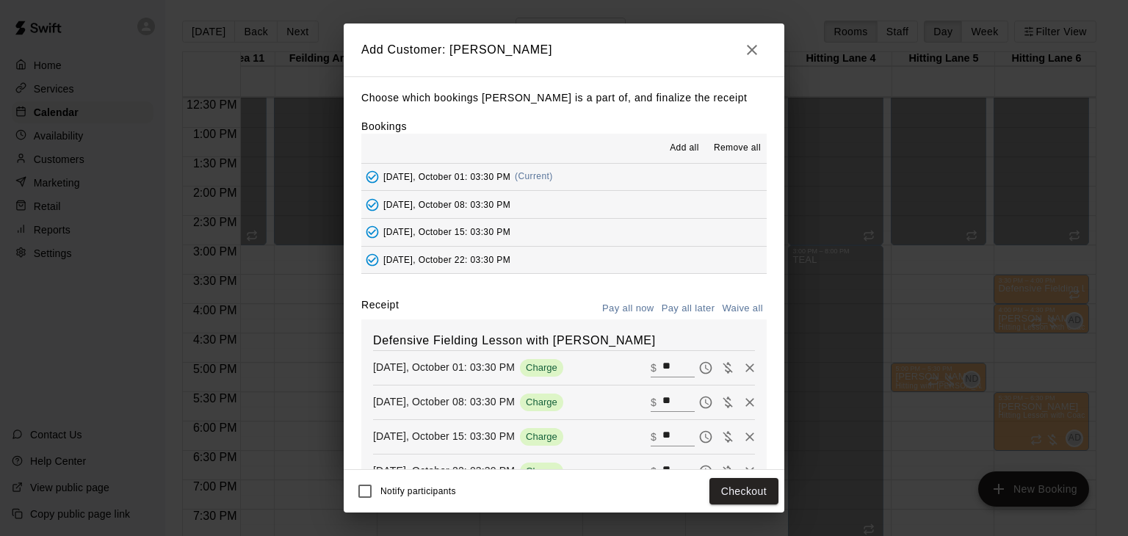
click at [693, 305] on button "Pay all later" at bounding box center [688, 308] width 61 height 23
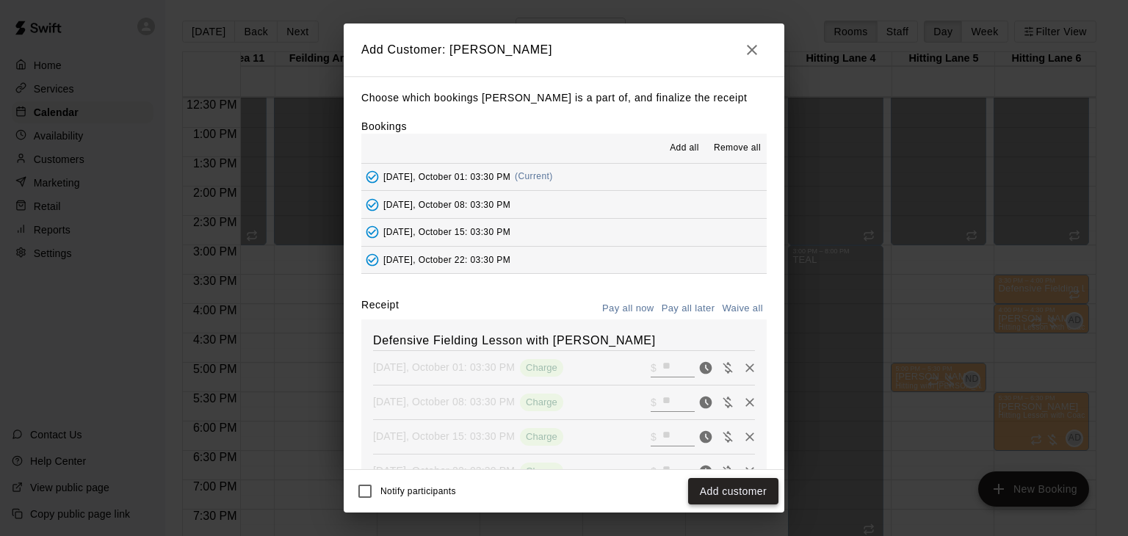
click at [740, 488] on button "Add customer" at bounding box center [733, 491] width 90 height 27
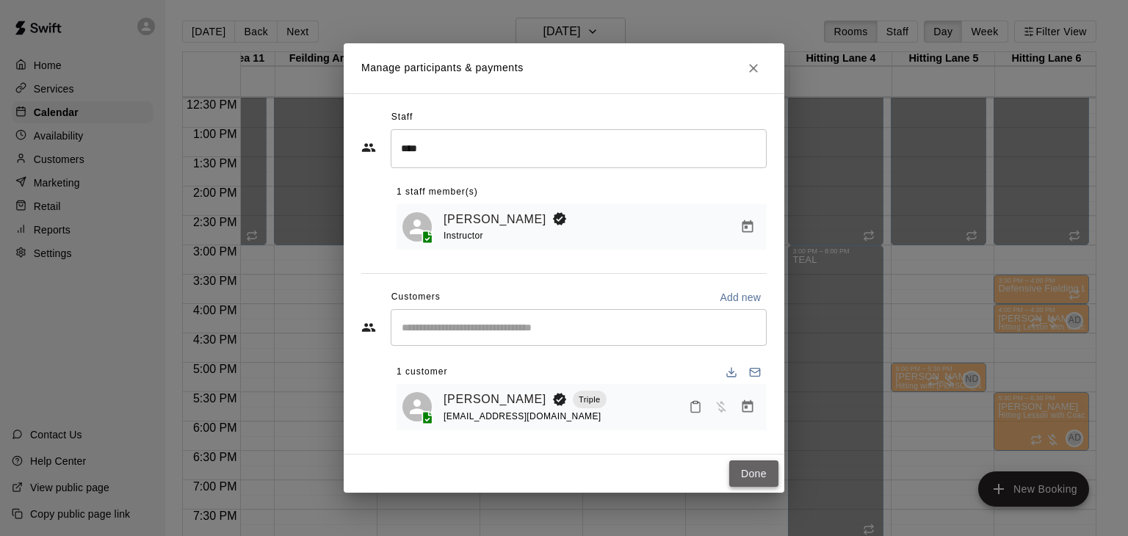
click at [743, 484] on button "Done" at bounding box center [753, 474] width 49 height 27
